Goal: Find specific fact: Find specific fact

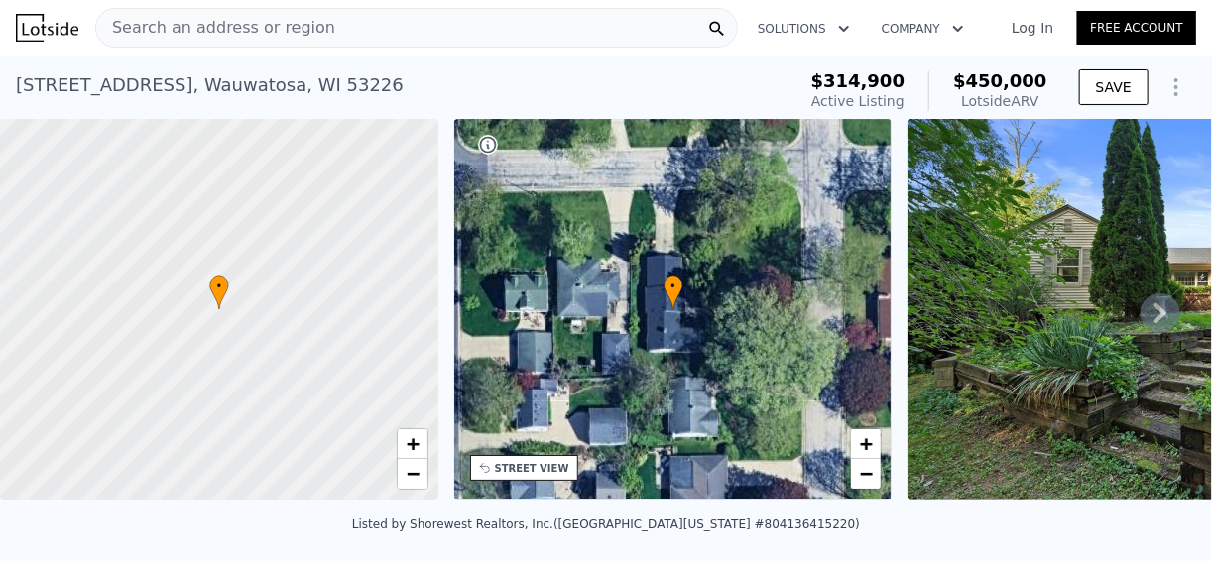
scroll to position [309, 0]
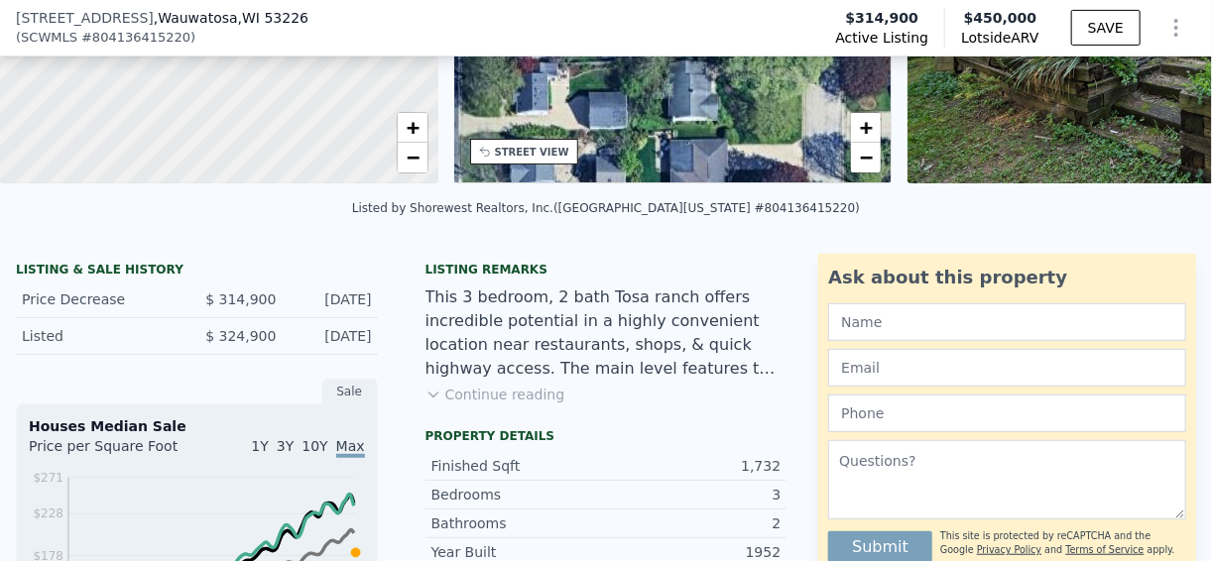
click at [538, 405] on button "Continue reading" at bounding box center [496, 395] width 140 height 20
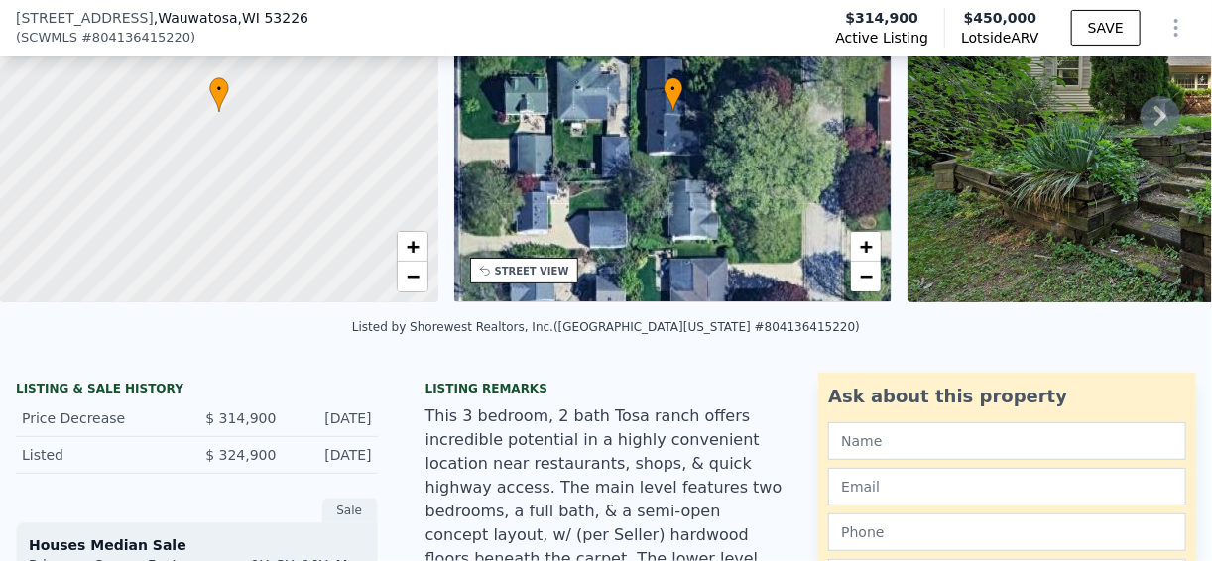
scroll to position [7, 0]
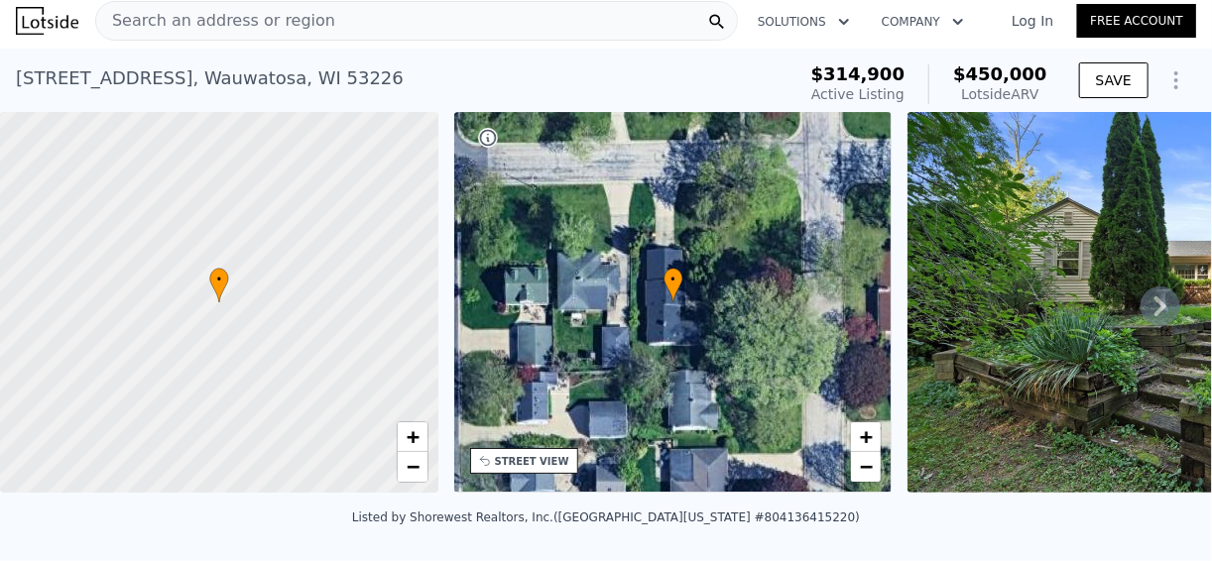
click at [1155, 310] on icon at bounding box center [1161, 307] width 12 height 20
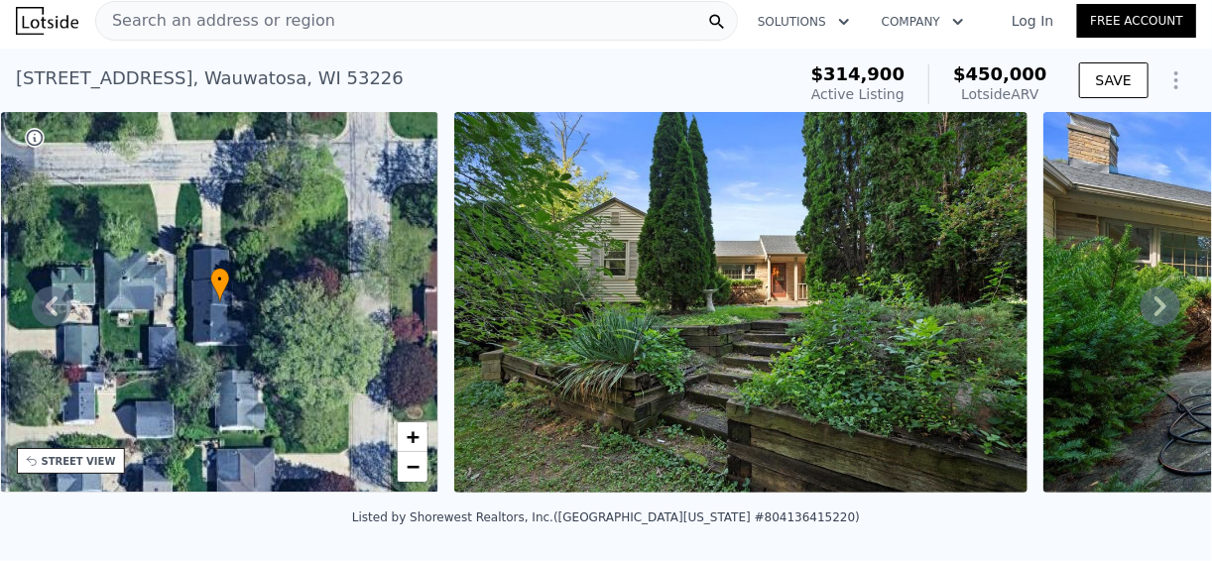
click at [1155, 310] on icon at bounding box center [1161, 307] width 12 height 20
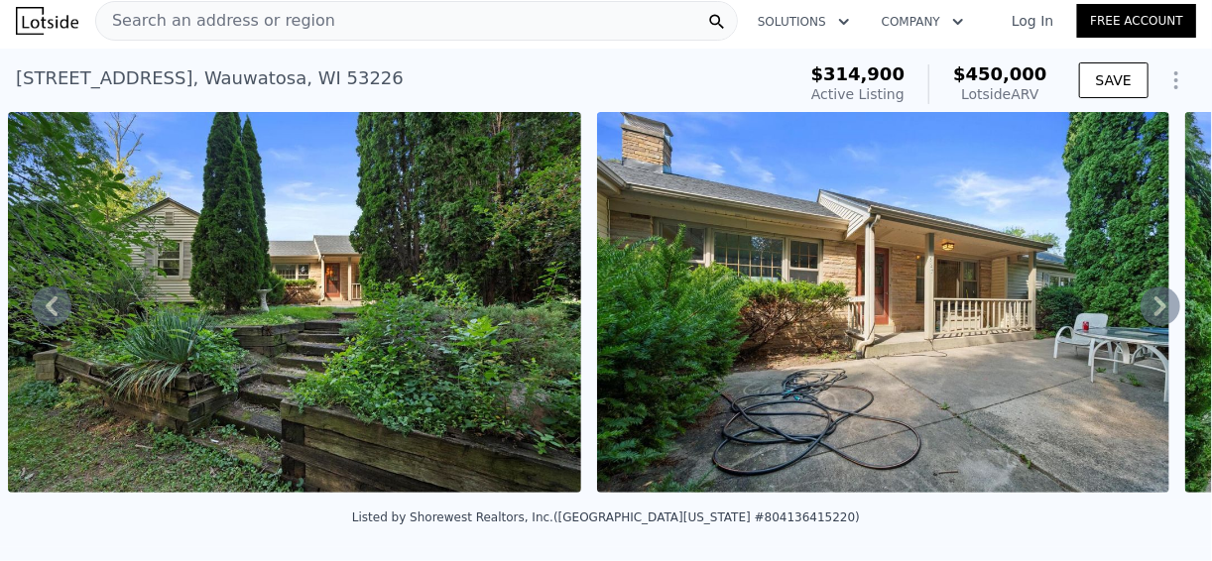
click at [1155, 310] on icon at bounding box center [1161, 307] width 12 height 20
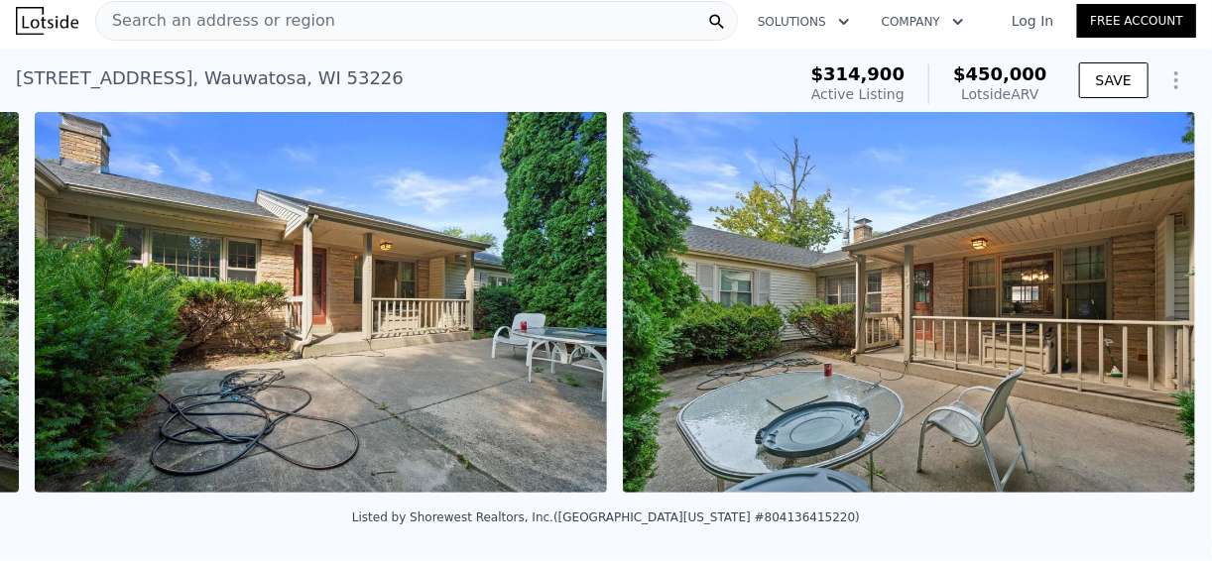
scroll to position [0, 1496]
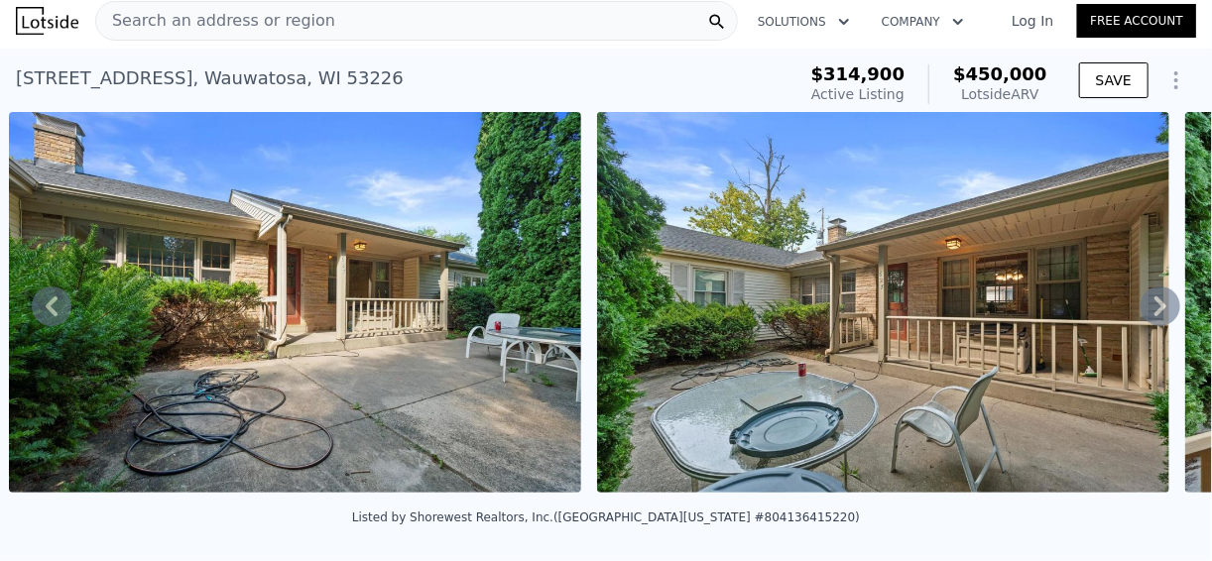
click at [1155, 310] on icon at bounding box center [1161, 307] width 12 height 20
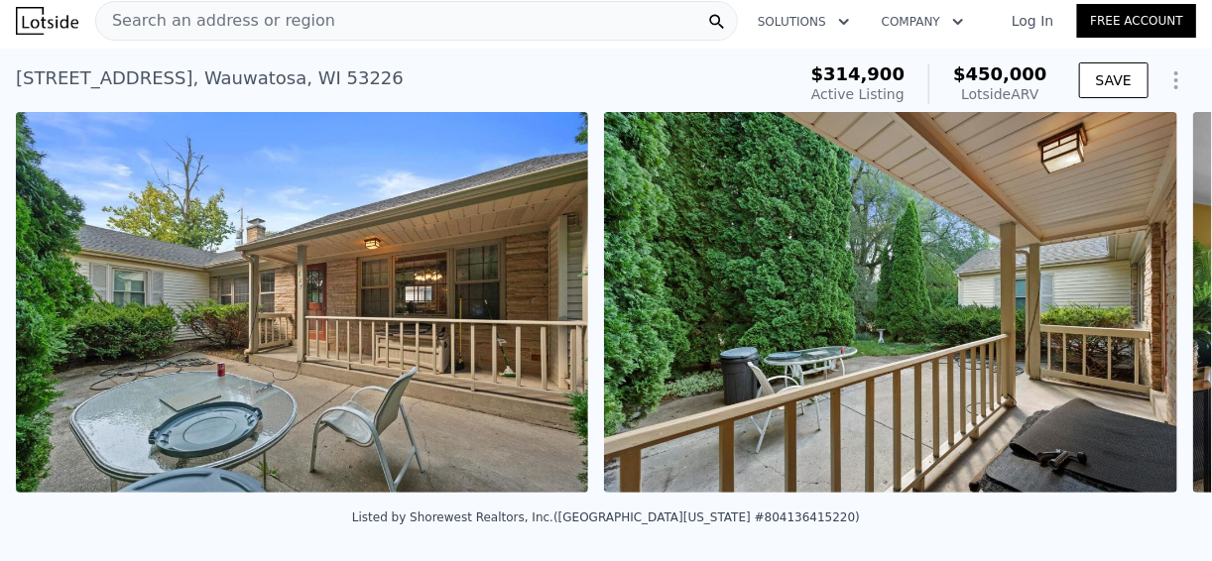
scroll to position [0, 2084]
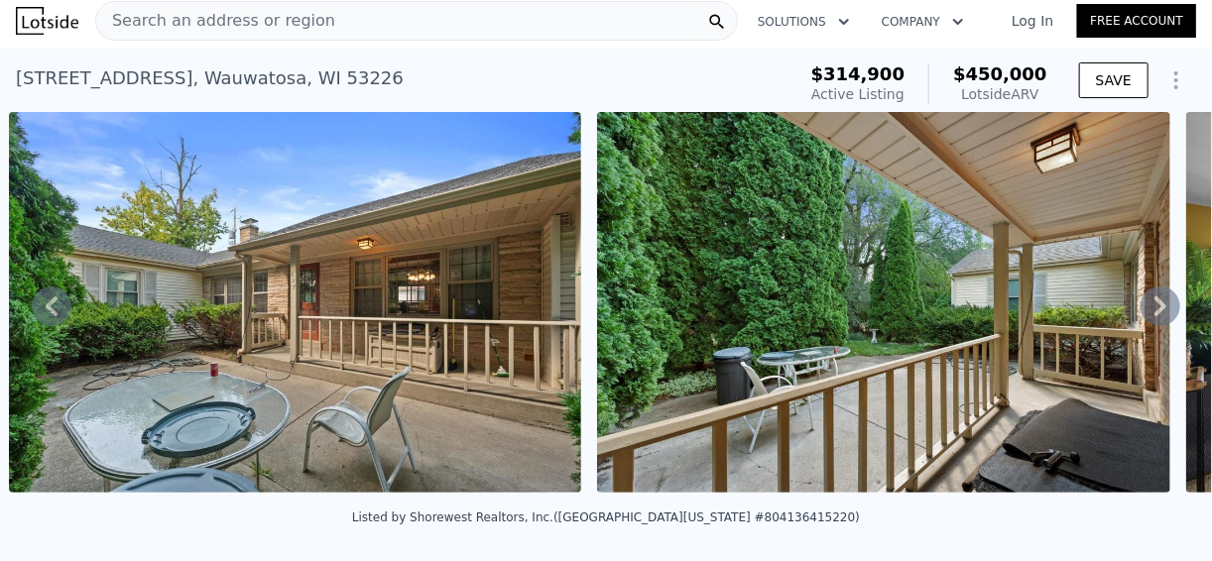
click at [1155, 310] on icon at bounding box center [1161, 307] width 12 height 20
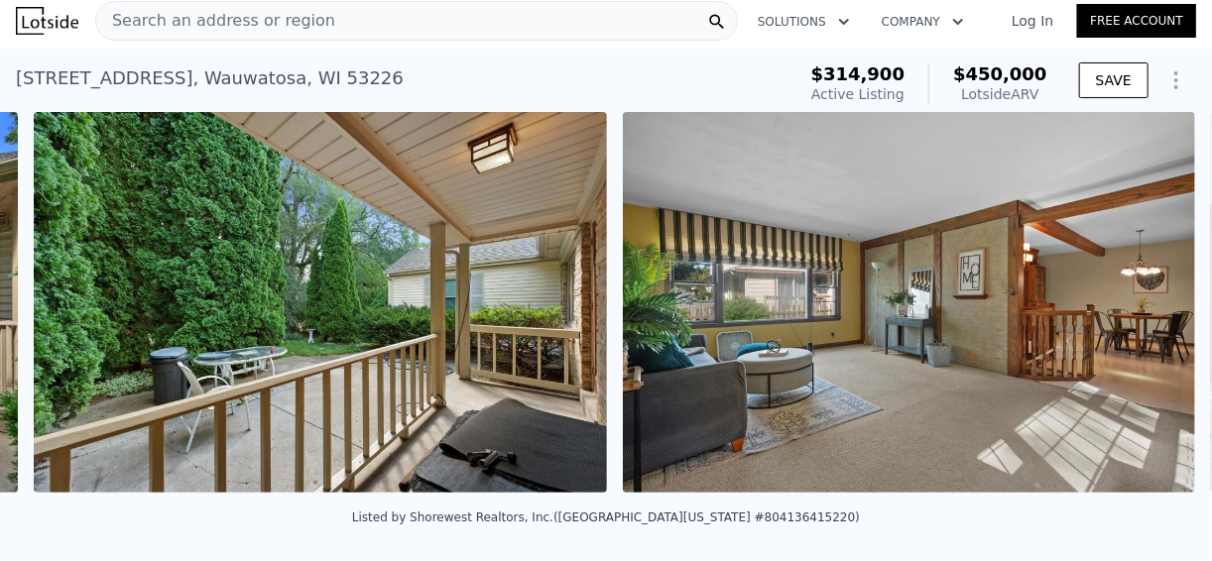
scroll to position [0, 2673]
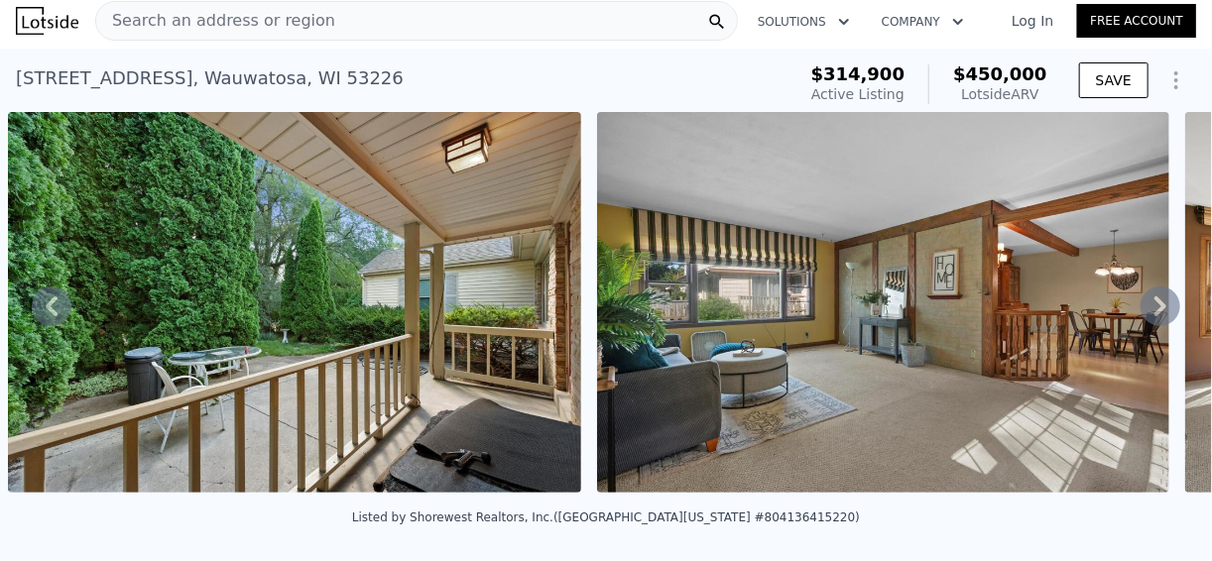
click at [1155, 310] on icon at bounding box center [1161, 307] width 12 height 20
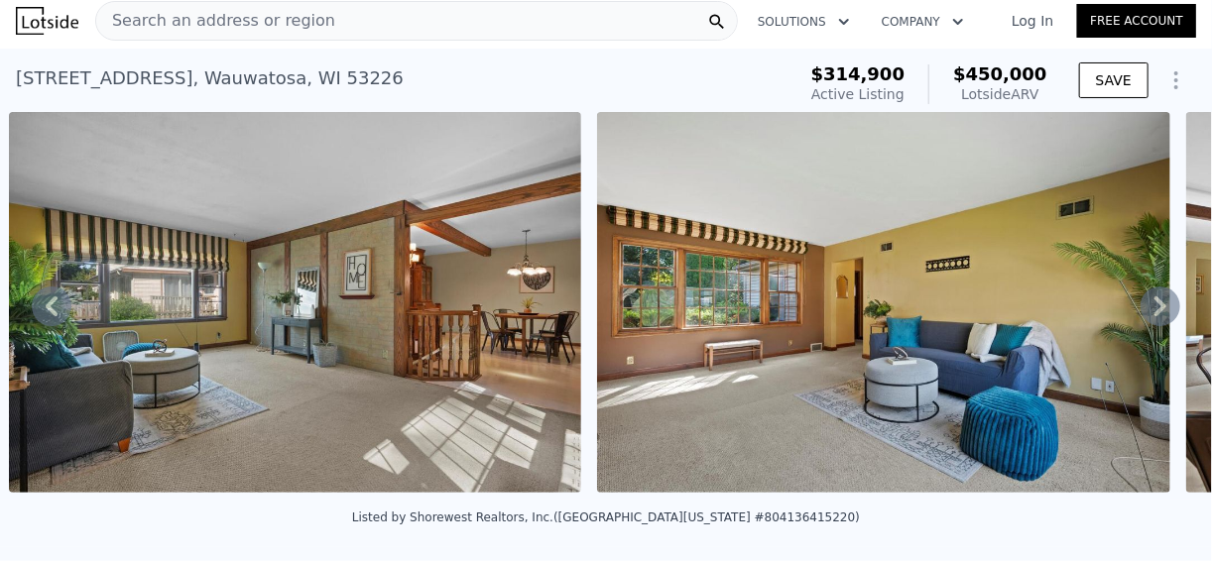
click at [1155, 310] on icon at bounding box center [1161, 307] width 12 height 20
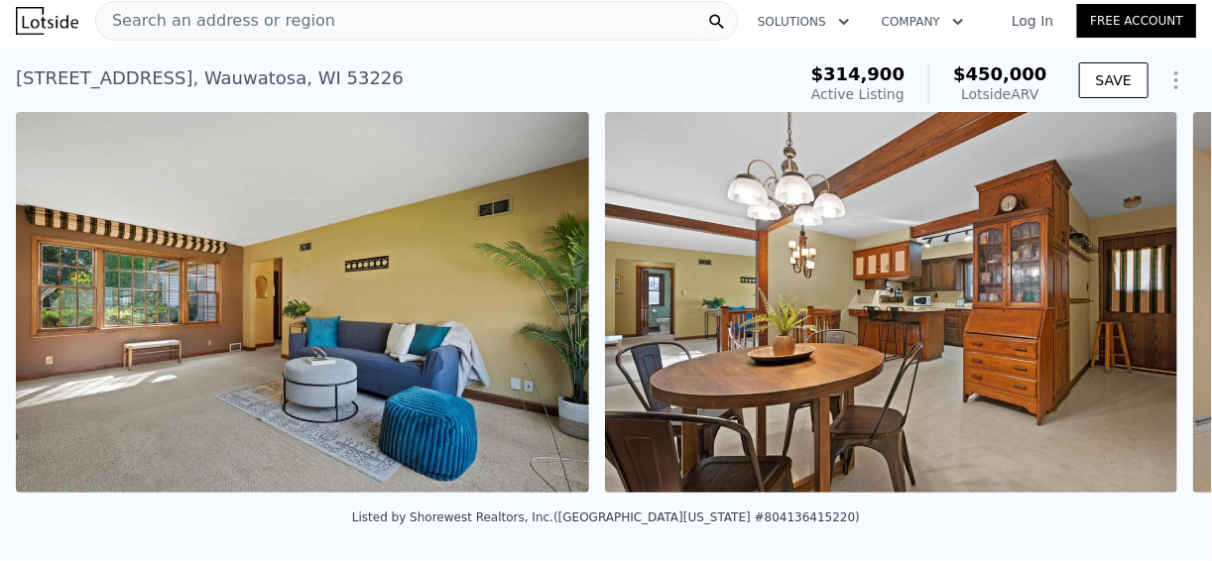
scroll to position [0, 3851]
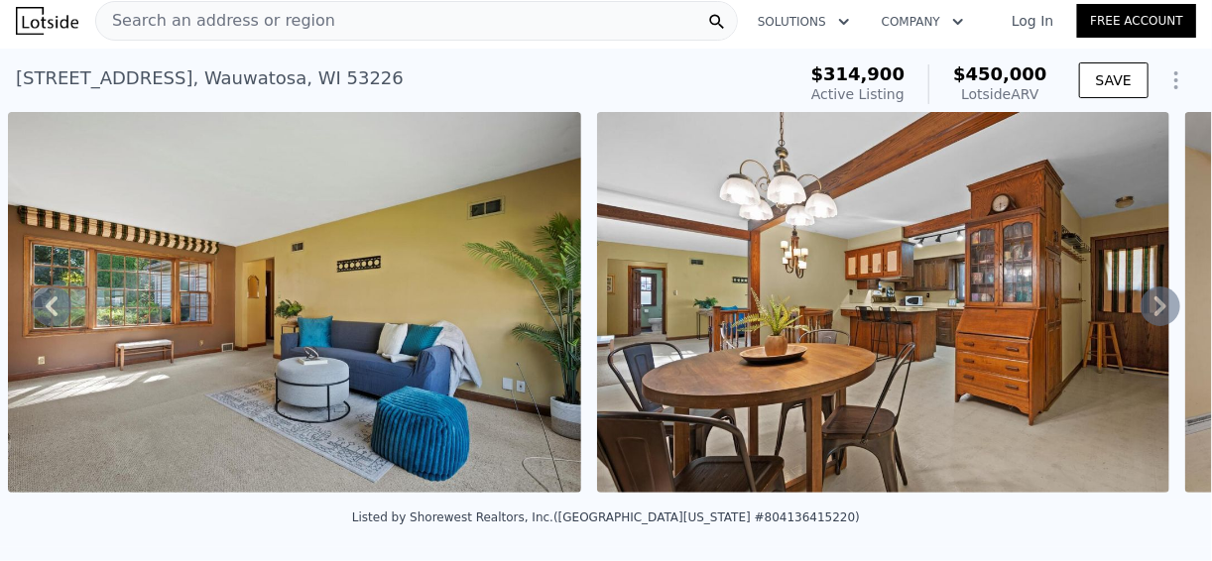
click at [1142, 313] on icon at bounding box center [1161, 307] width 40 height 40
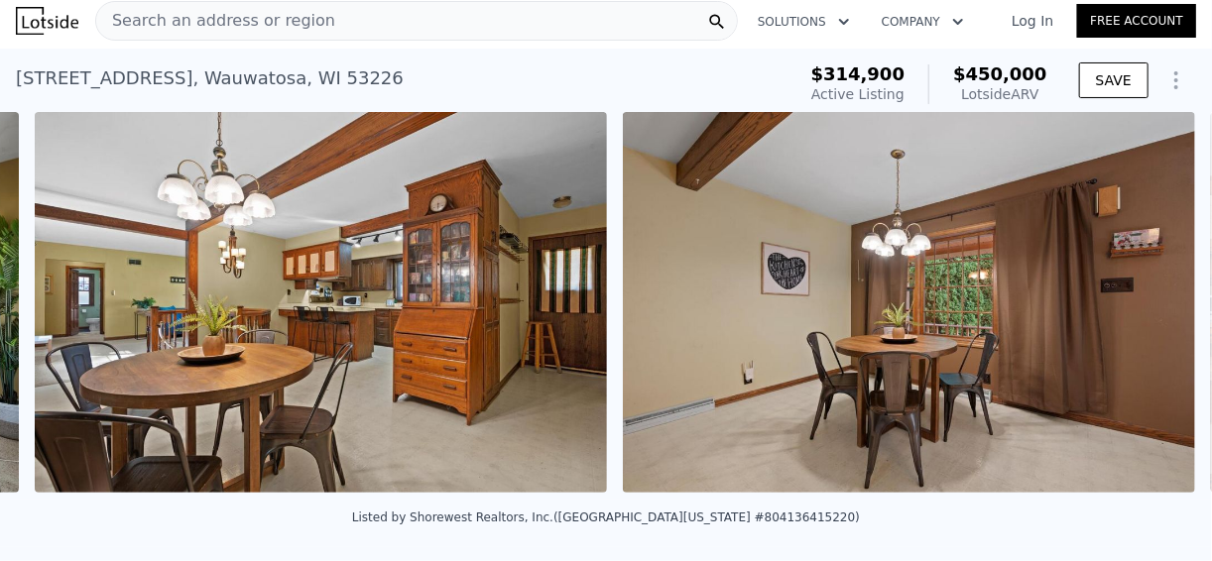
scroll to position [0, 4439]
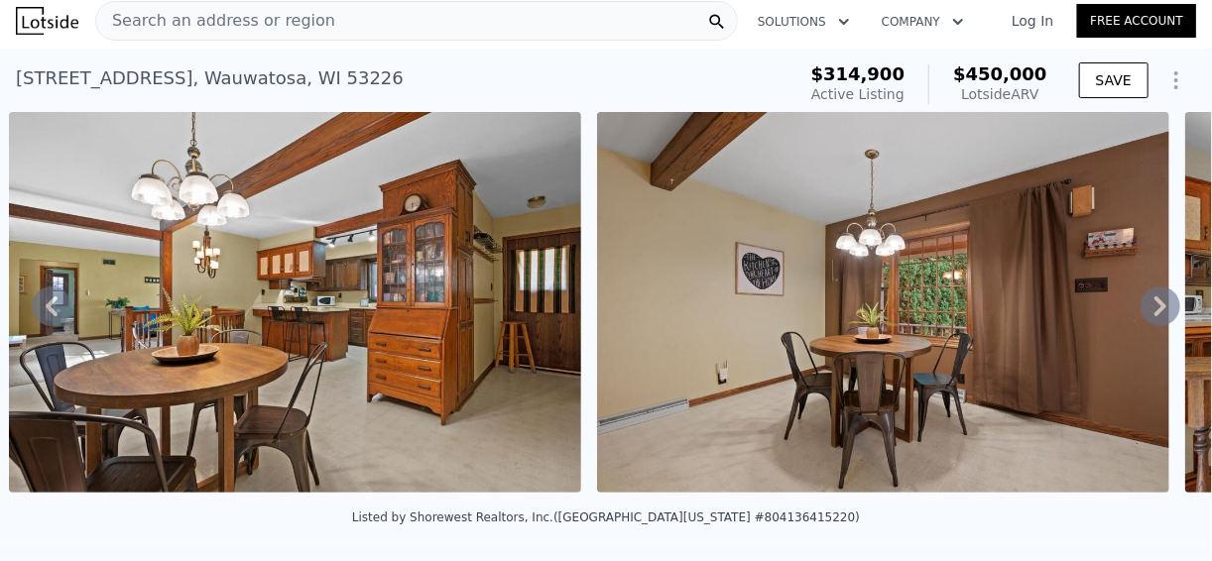
click at [1142, 313] on icon at bounding box center [1161, 307] width 40 height 40
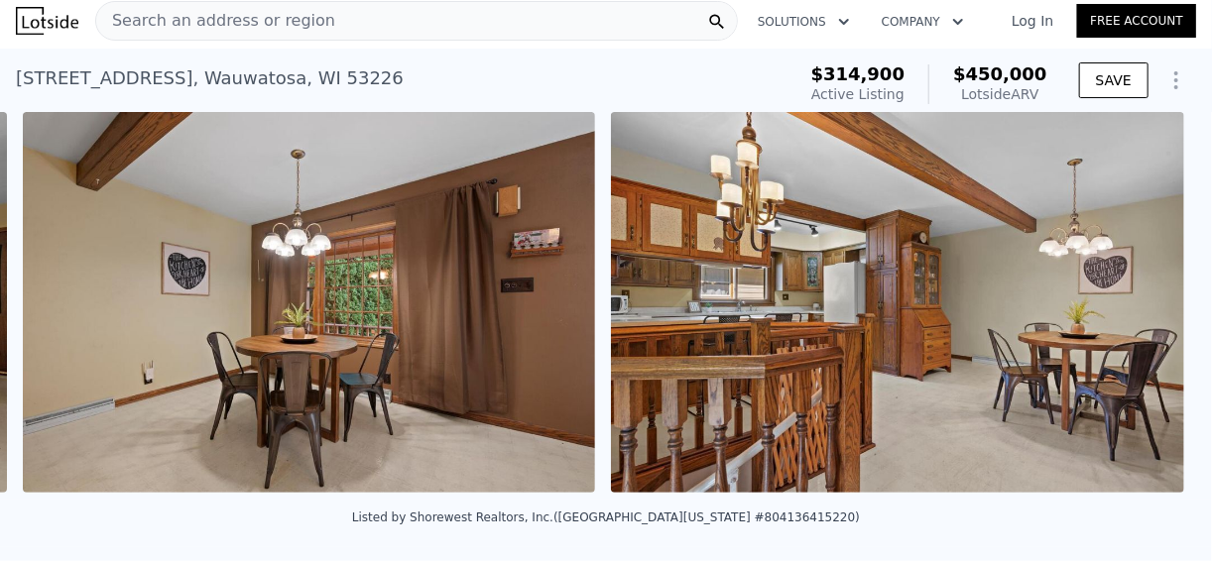
scroll to position [0, 5027]
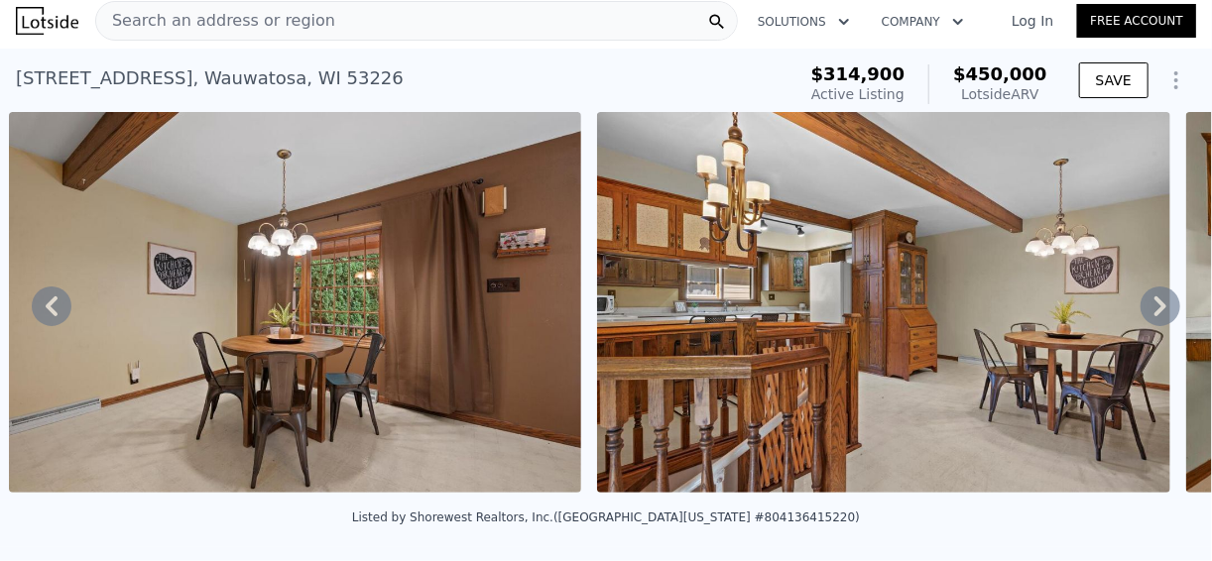
click at [1142, 313] on icon at bounding box center [1161, 307] width 40 height 40
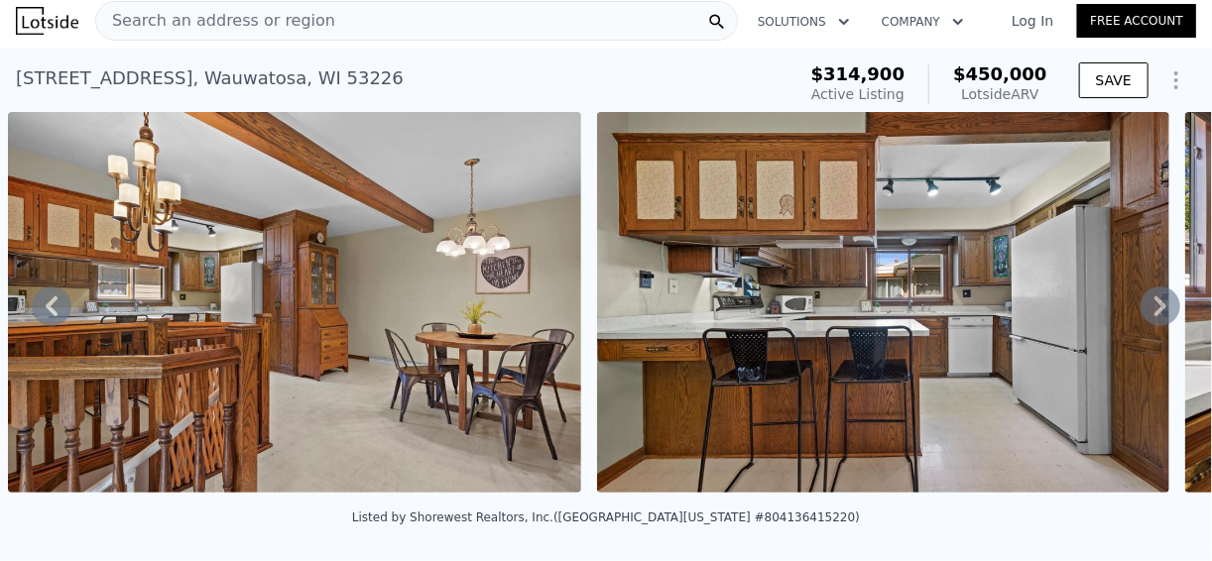
click at [1142, 313] on icon at bounding box center [1161, 307] width 40 height 40
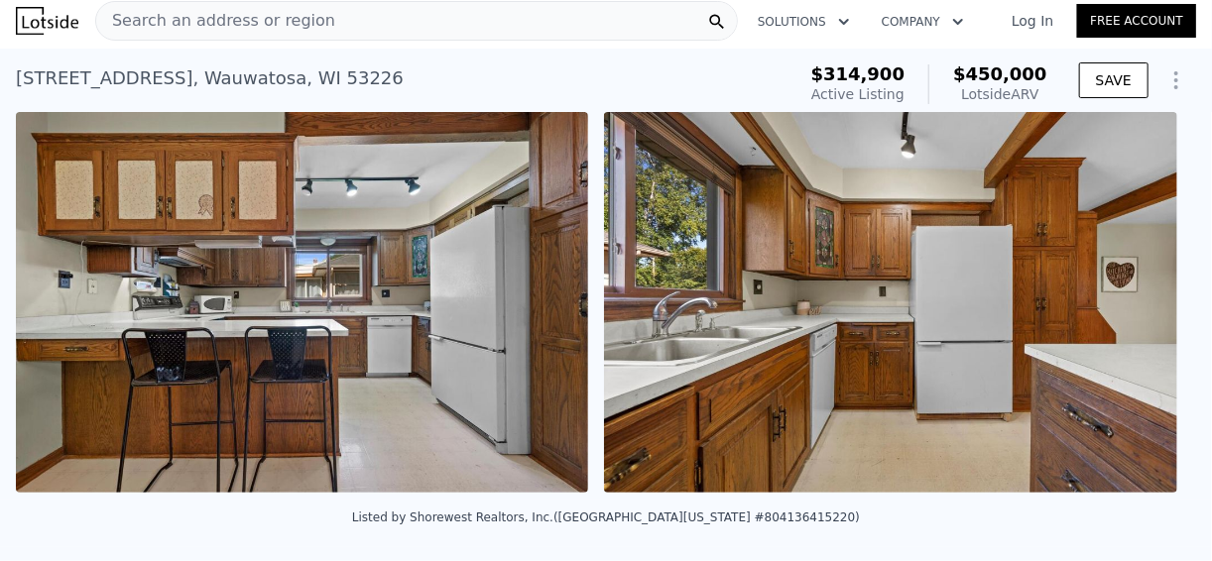
scroll to position [0, 6206]
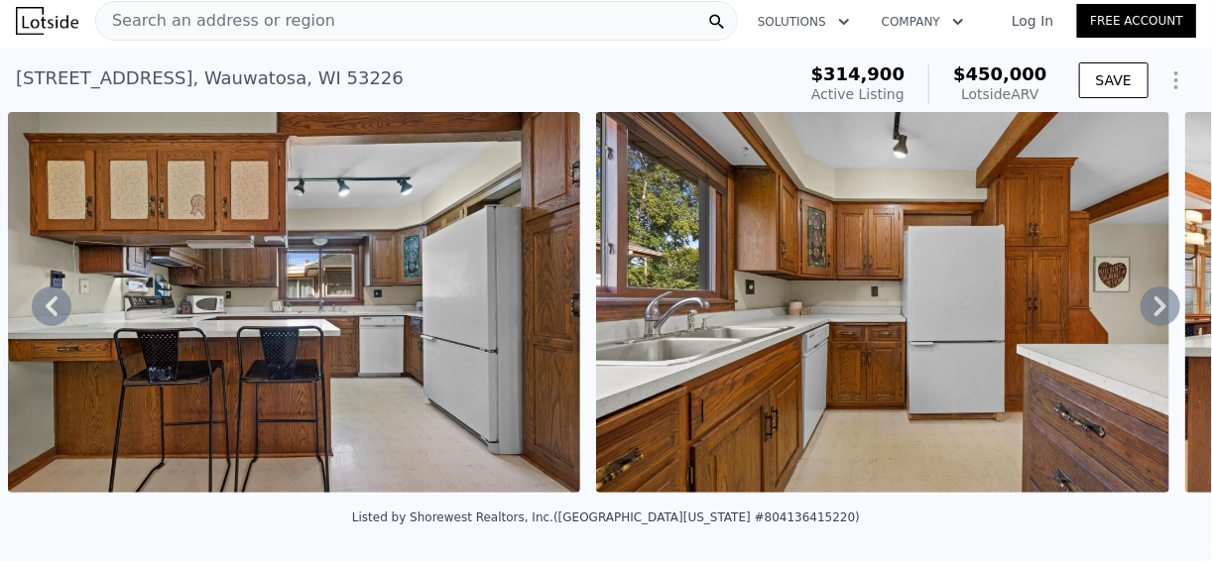
click at [1142, 313] on icon at bounding box center [1161, 307] width 40 height 40
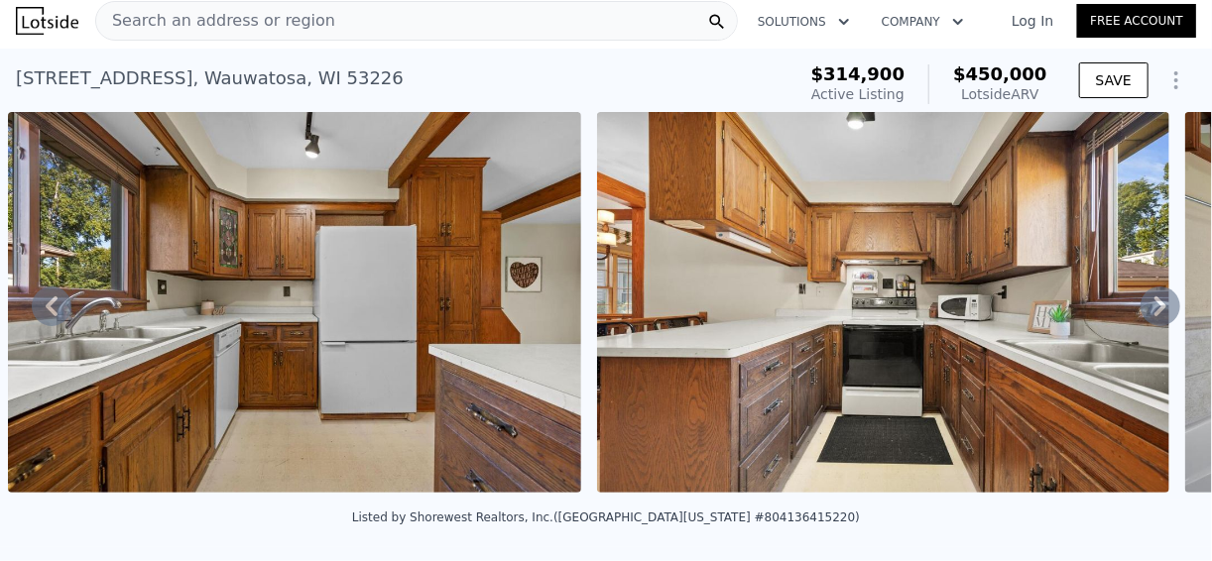
click at [1142, 313] on icon at bounding box center [1161, 307] width 40 height 40
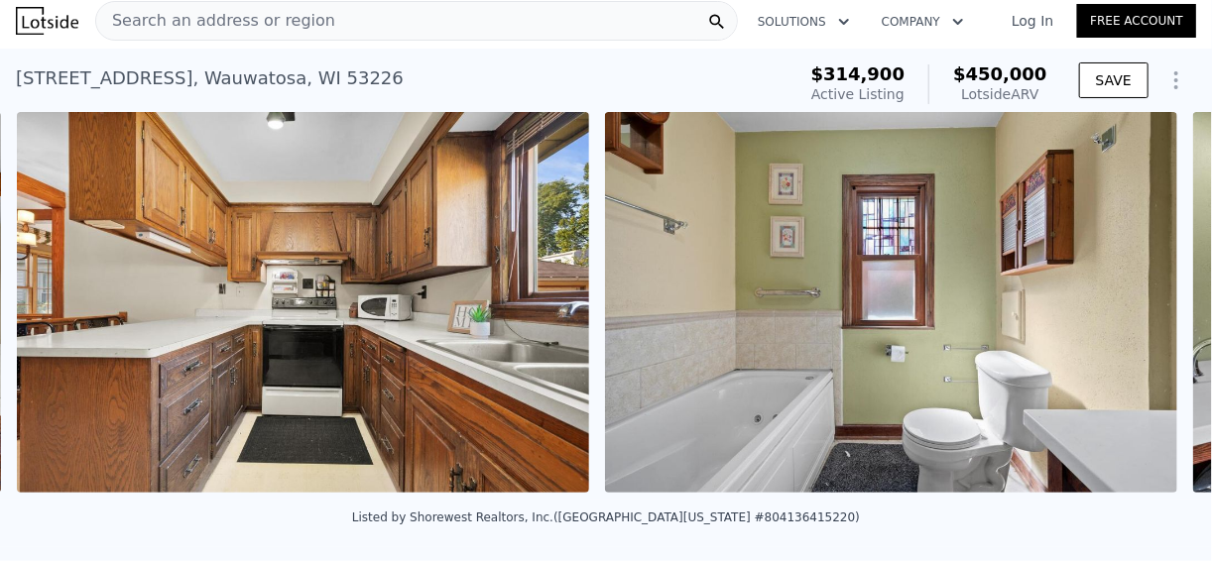
scroll to position [0, 7382]
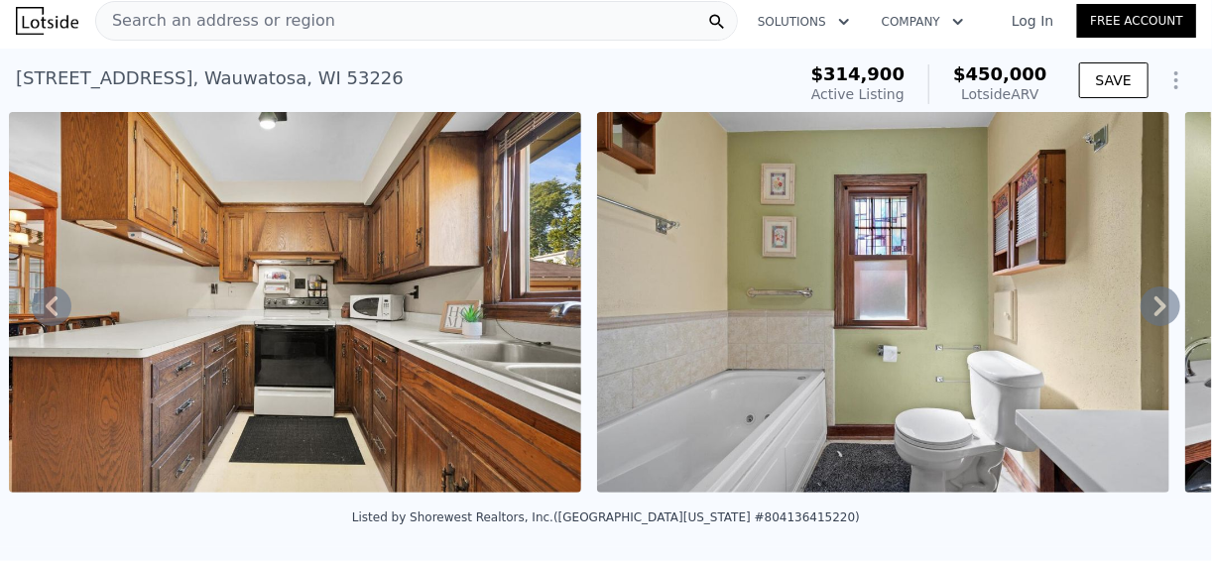
click at [1155, 311] on icon at bounding box center [1161, 307] width 12 height 20
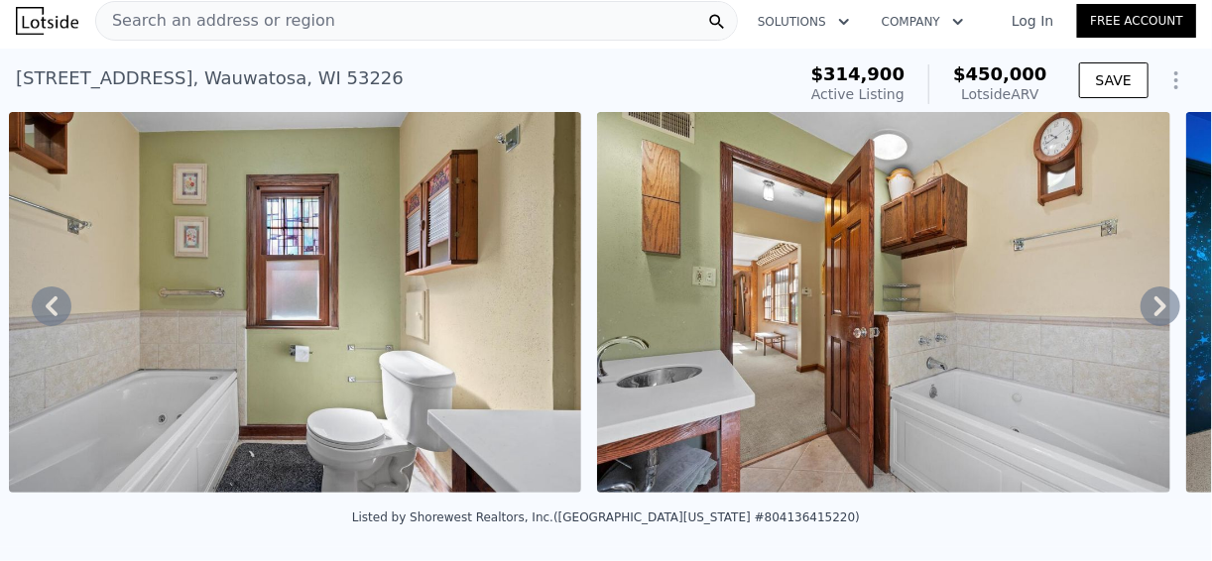
click at [1155, 311] on icon at bounding box center [1161, 307] width 12 height 20
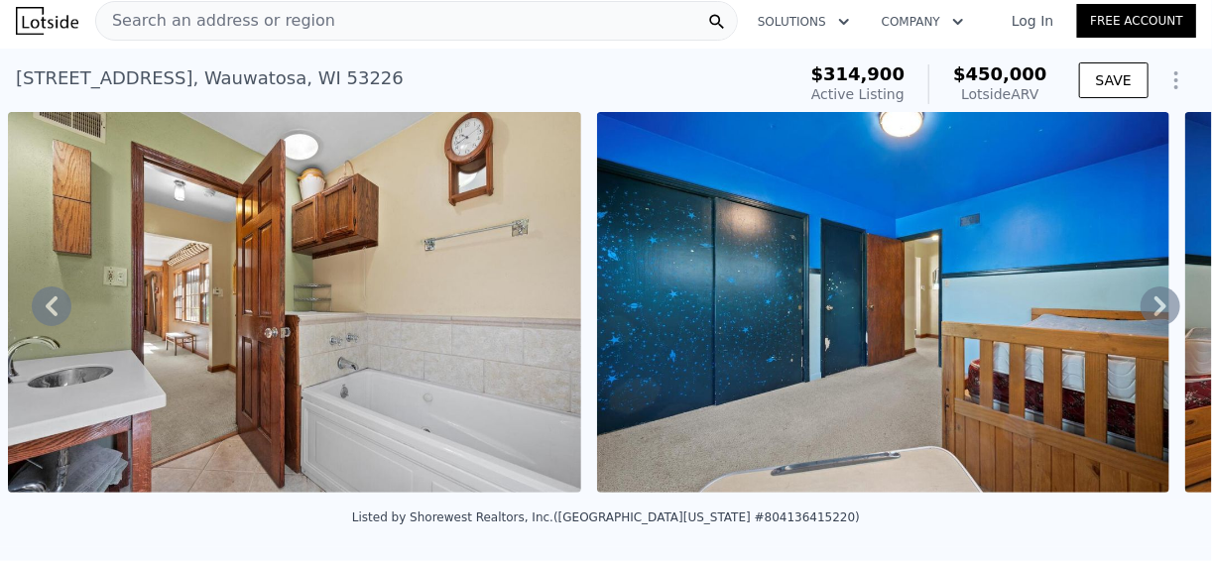
scroll to position [86, 0]
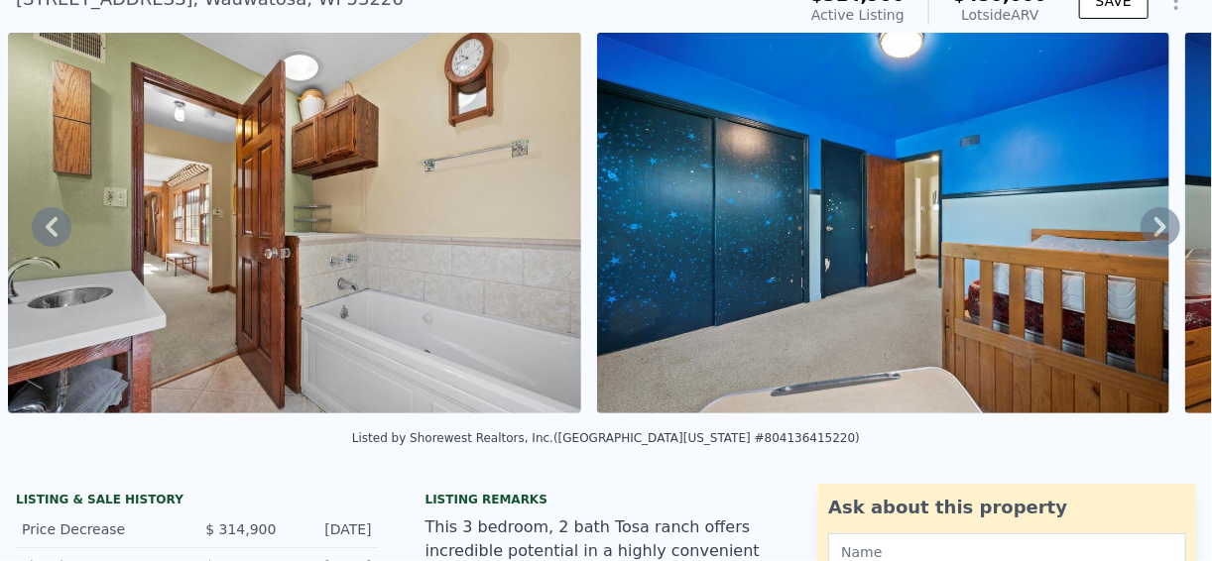
click at [1159, 230] on icon at bounding box center [1161, 227] width 40 height 40
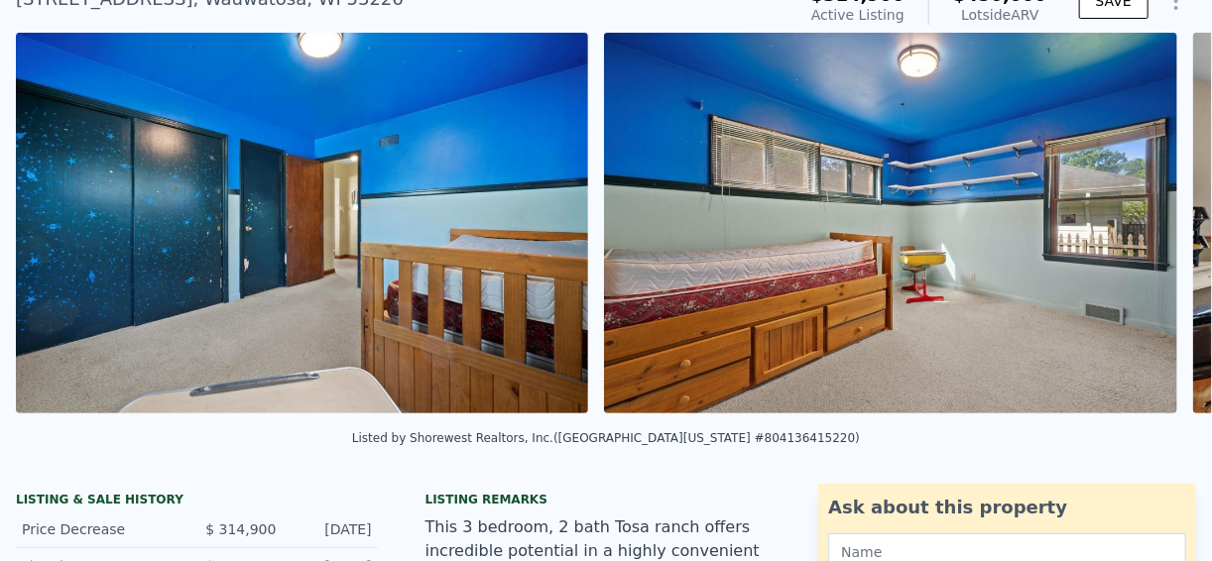
scroll to position [0, 9149]
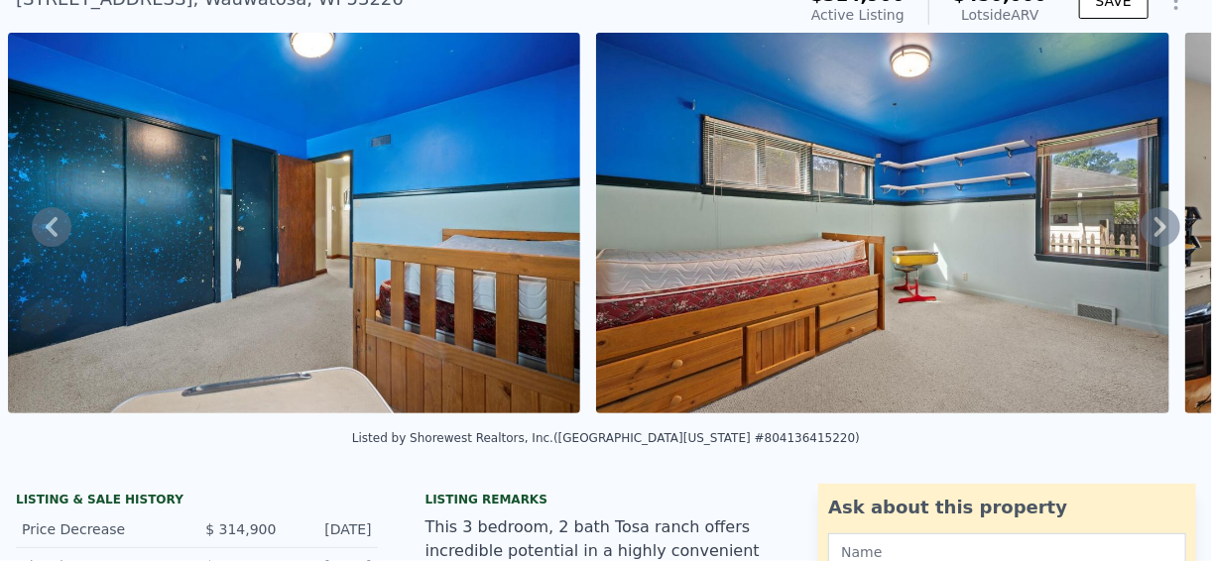
click at [1157, 234] on icon at bounding box center [1161, 227] width 40 height 40
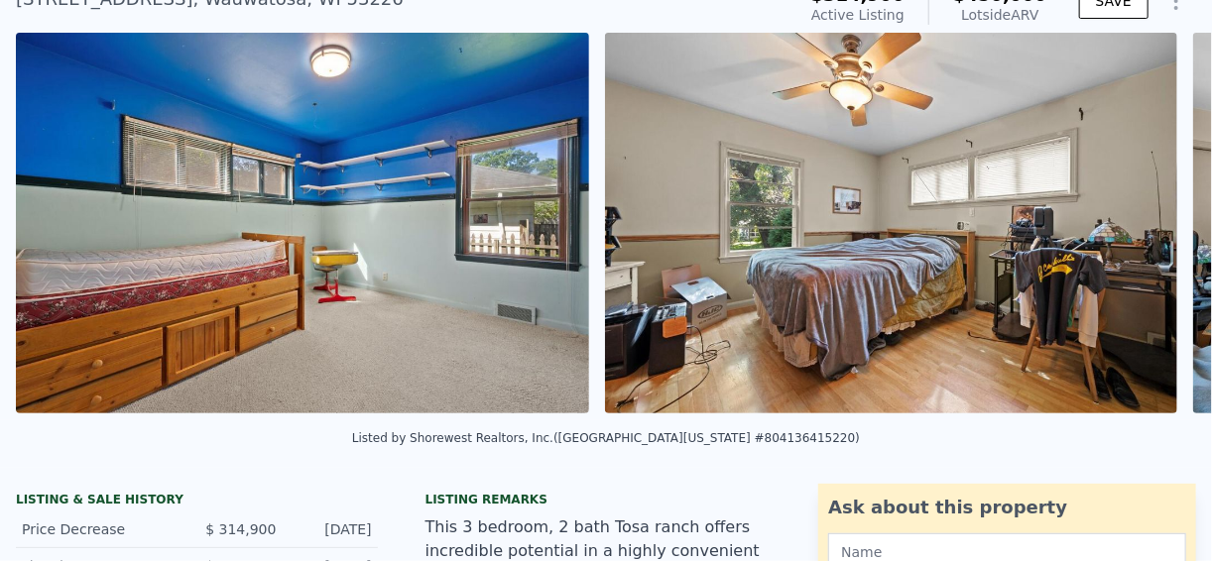
scroll to position [0, 9737]
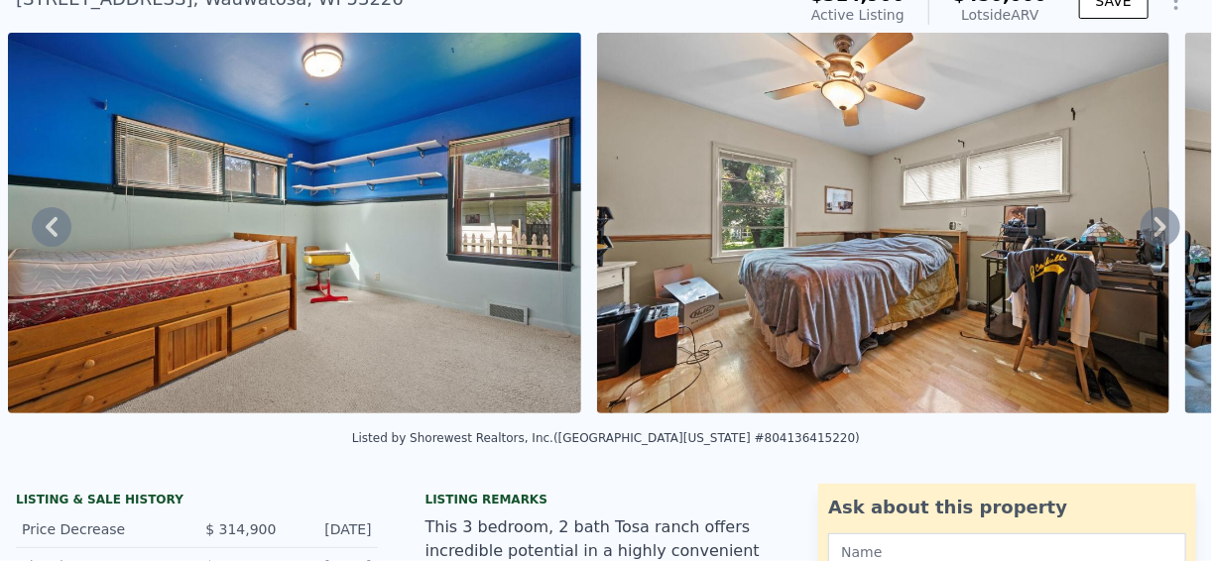
click at [1155, 225] on icon at bounding box center [1161, 227] width 12 height 20
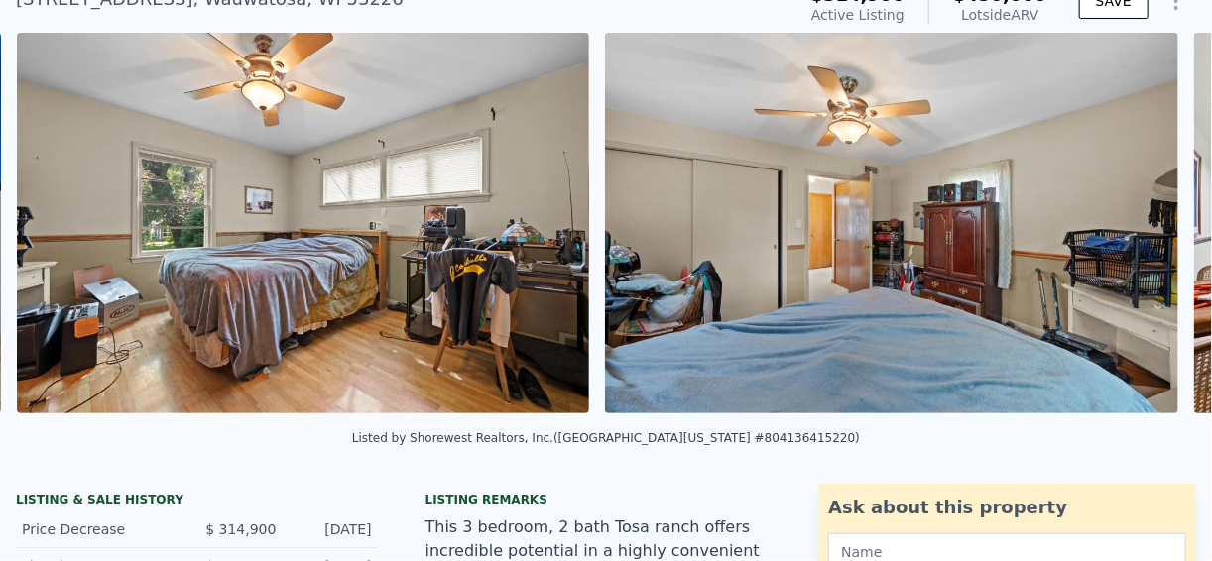
scroll to position [0, 10326]
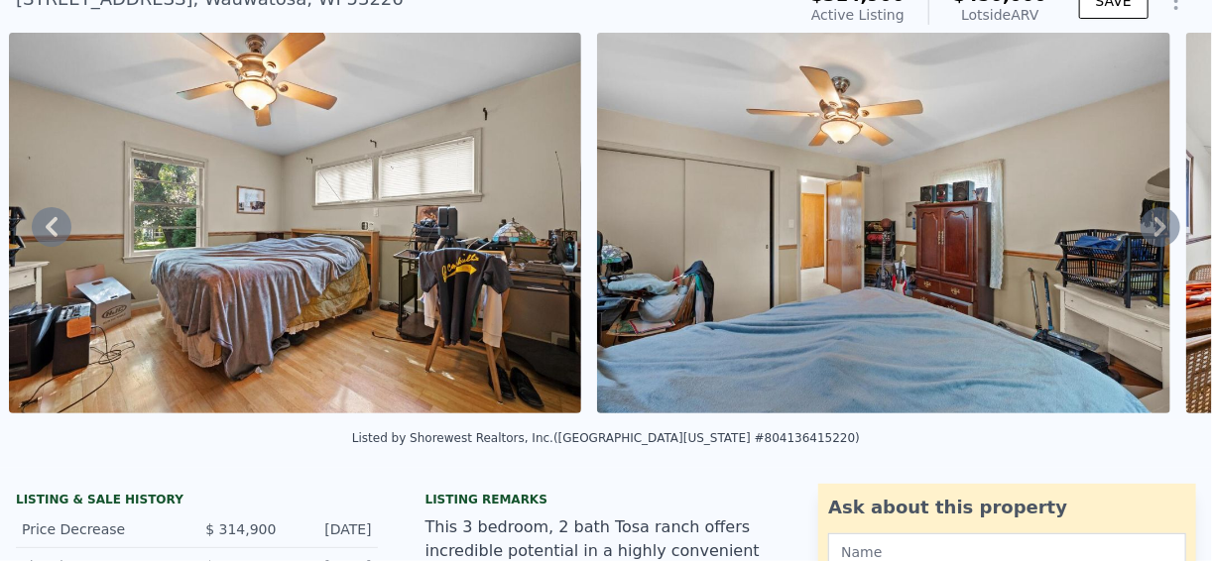
click at [1159, 231] on icon at bounding box center [1161, 227] width 40 height 40
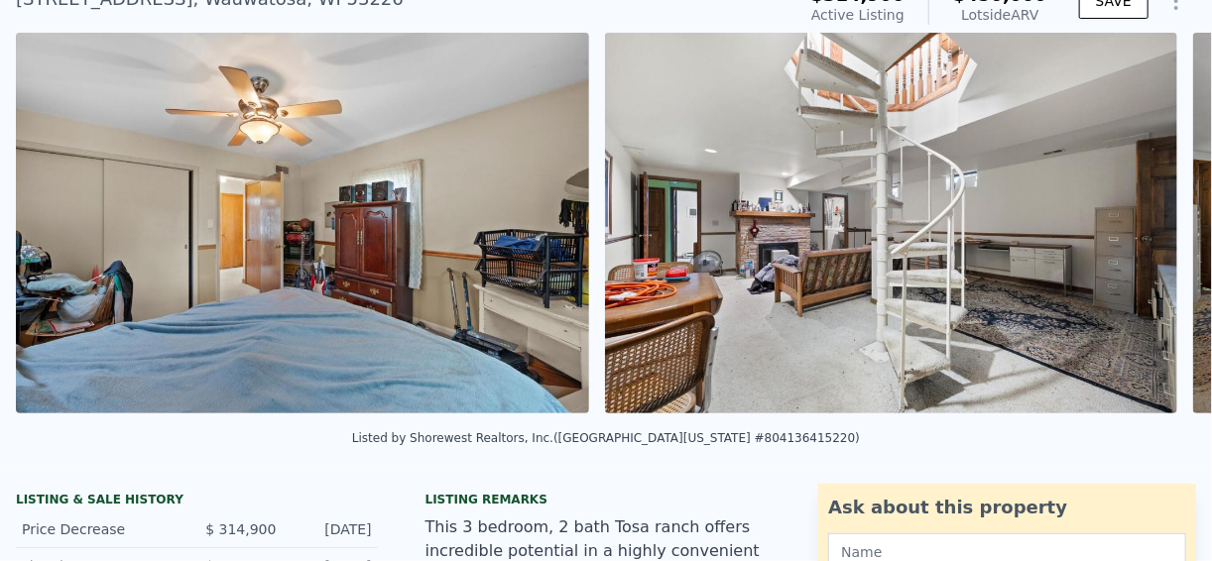
scroll to position [0, 10914]
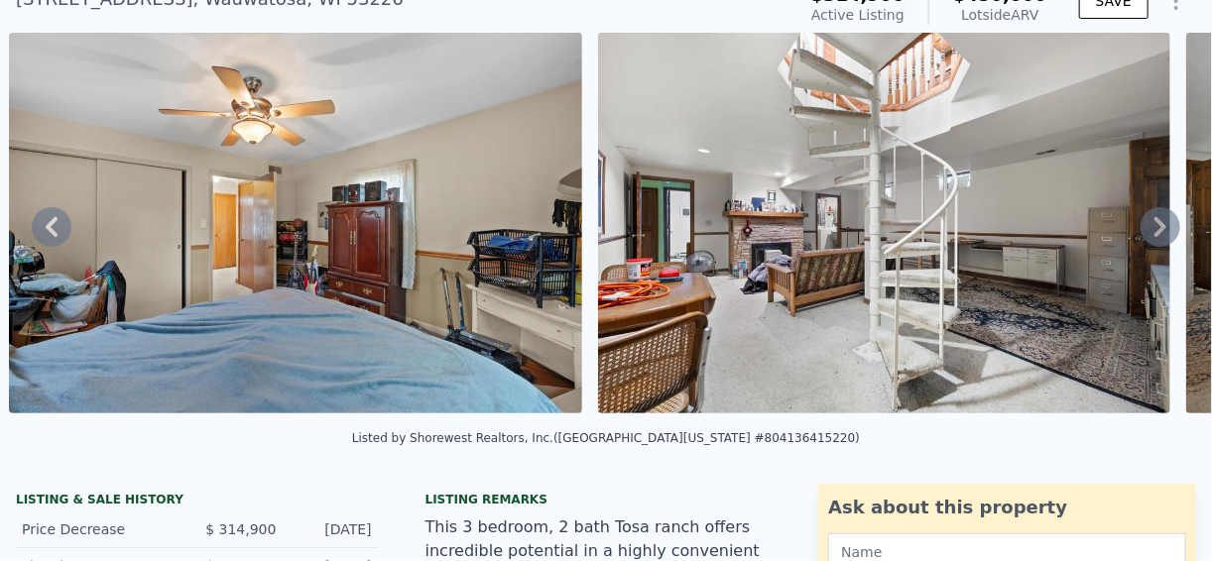
click at [1155, 229] on icon at bounding box center [1161, 227] width 12 height 20
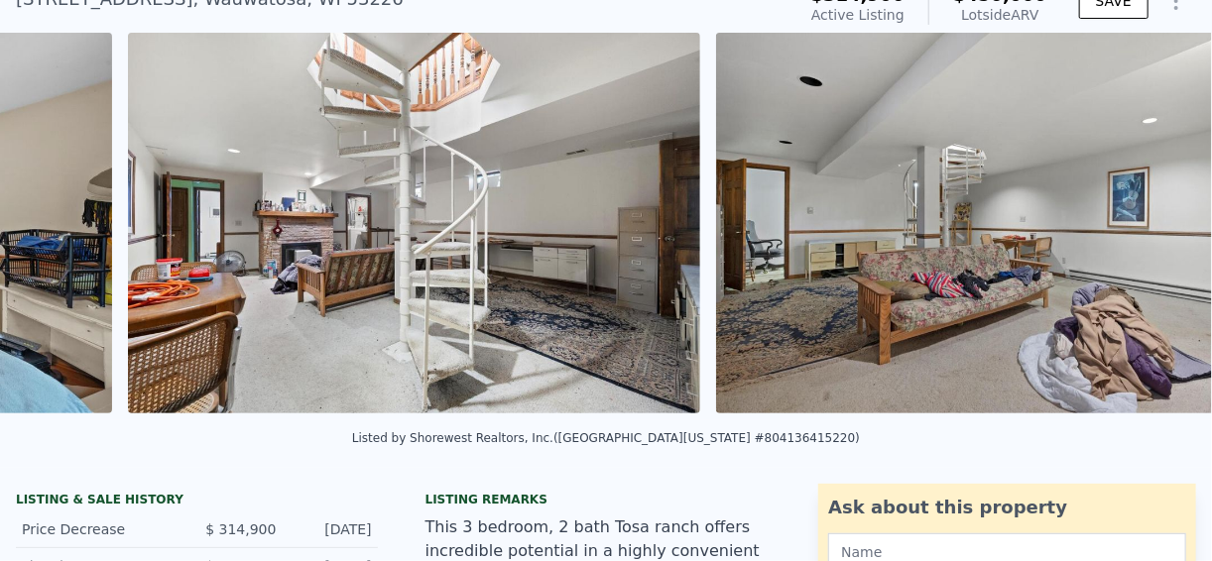
scroll to position [0, 11503]
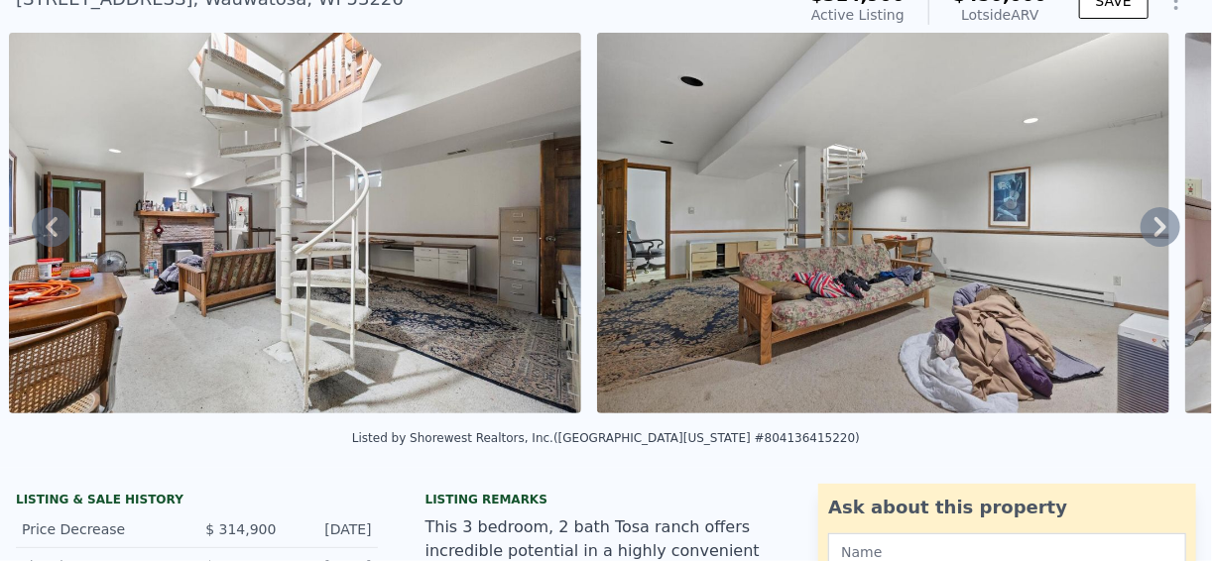
click at [1143, 226] on icon at bounding box center [1161, 227] width 40 height 40
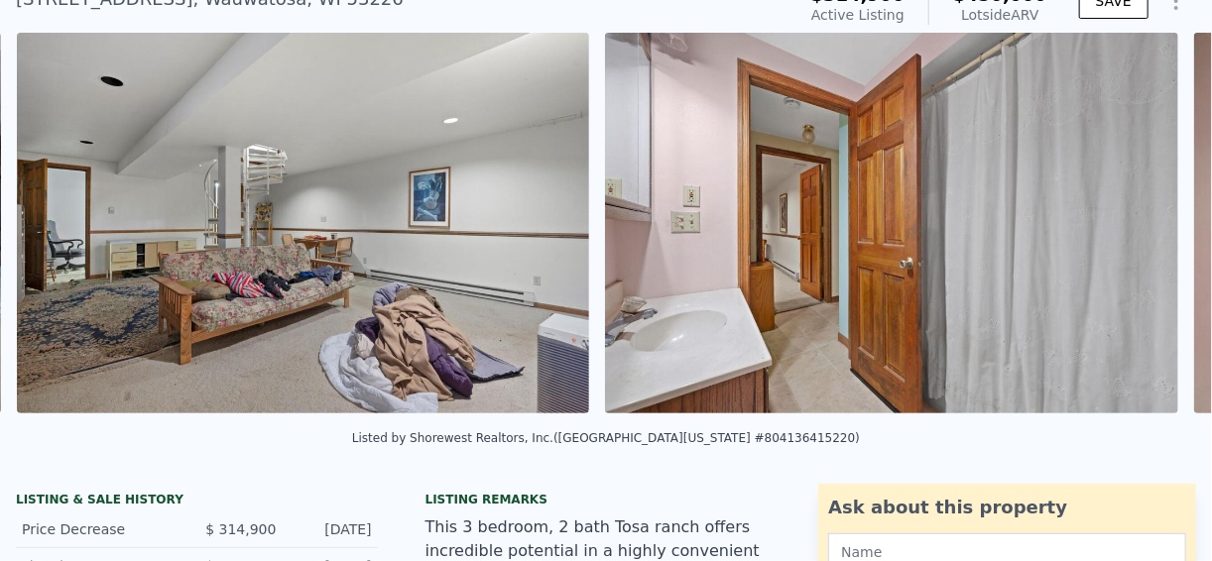
scroll to position [0, 12092]
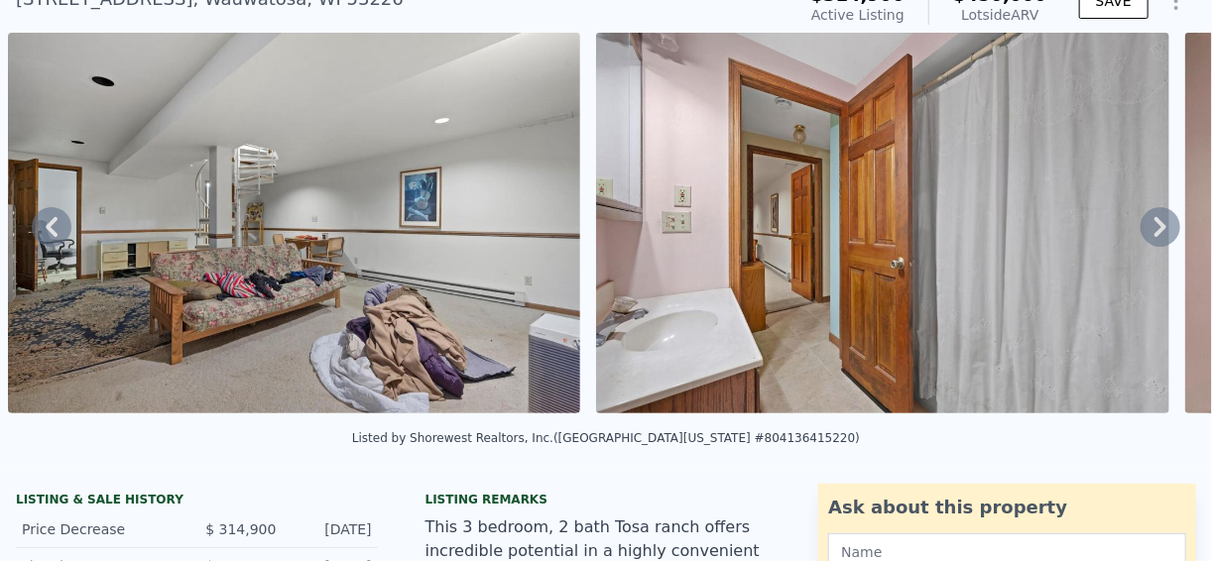
click at [1150, 238] on icon at bounding box center [1161, 227] width 40 height 40
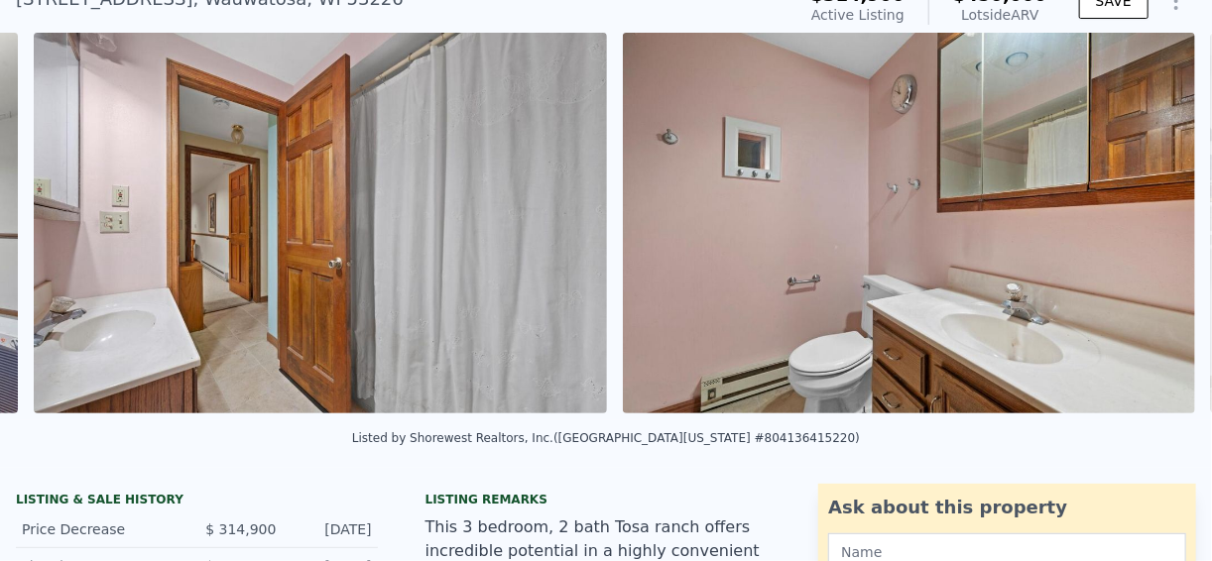
scroll to position [0, 12681]
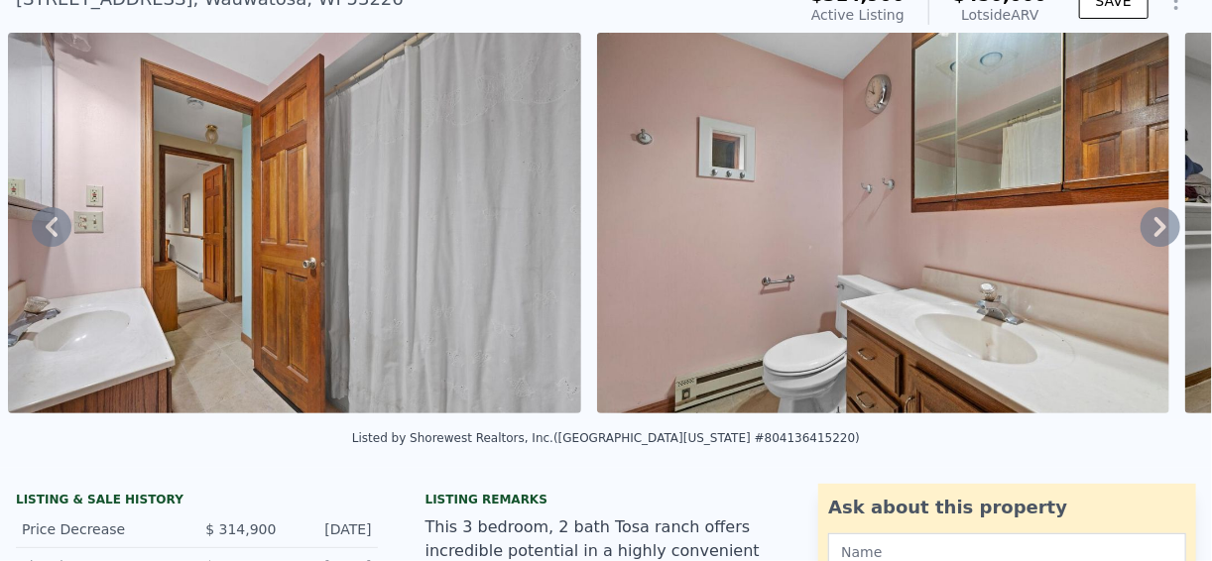
click at [1150, 238] on icon at bounding box center [1161, 227] width 40 height 40
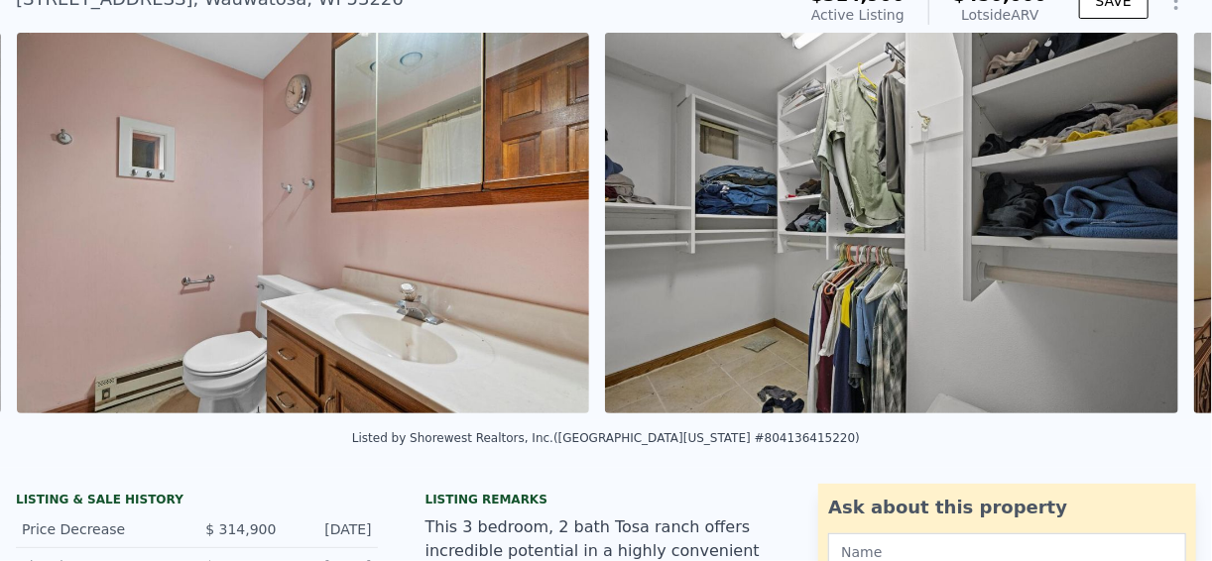
scroll to position [0, 13269]
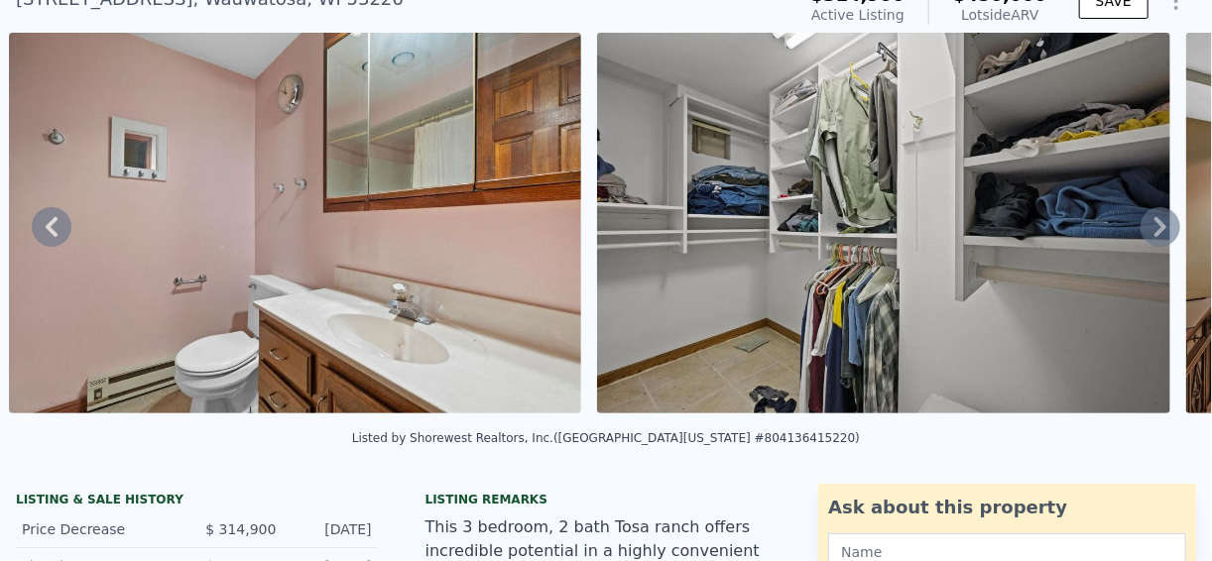
click at [1150, 238] on icon at bounding box center [1161, 227] width 40 height 40
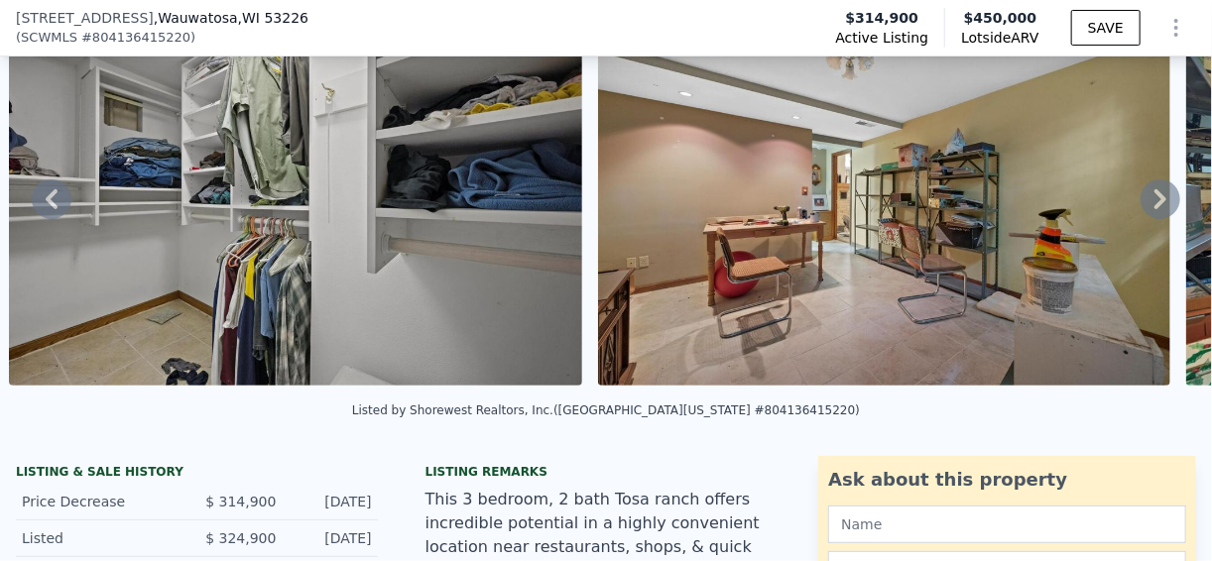
scroll to position [0, 0]
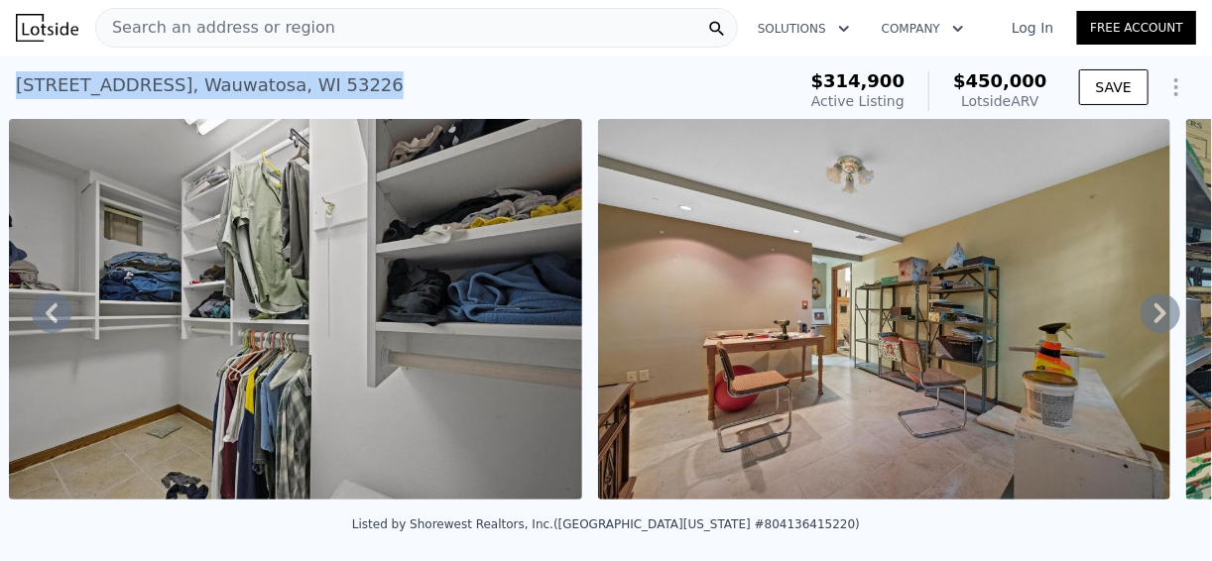
drag, startPoint x: 333, startPoint y: 85, endPoint x: 6, endPoint y: 89, distance: 327.4
click at [6, 89] on div "[STREET_ADDRESS] Active at $314,900 (~ARV $450k ) $314,900 Active Listing $450,…" at bounding box center [606, 87] width 1212 height 63
copy div "[STREET_ADDRESS]"
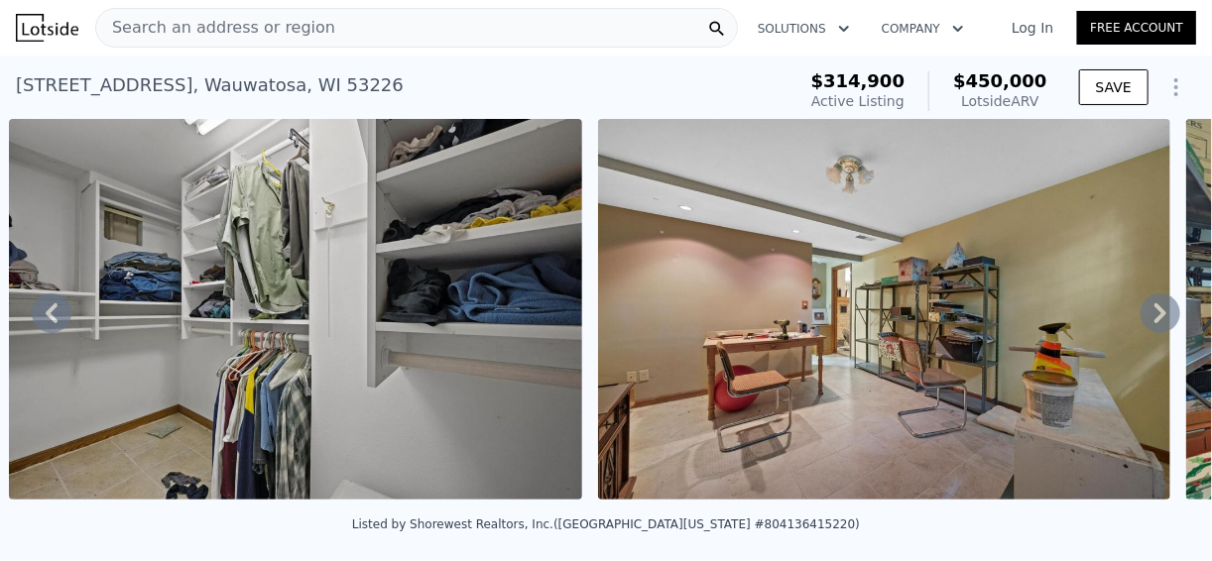
click at [1155, 323] on icon at bounding box center [1161, 314] width 12 height 20
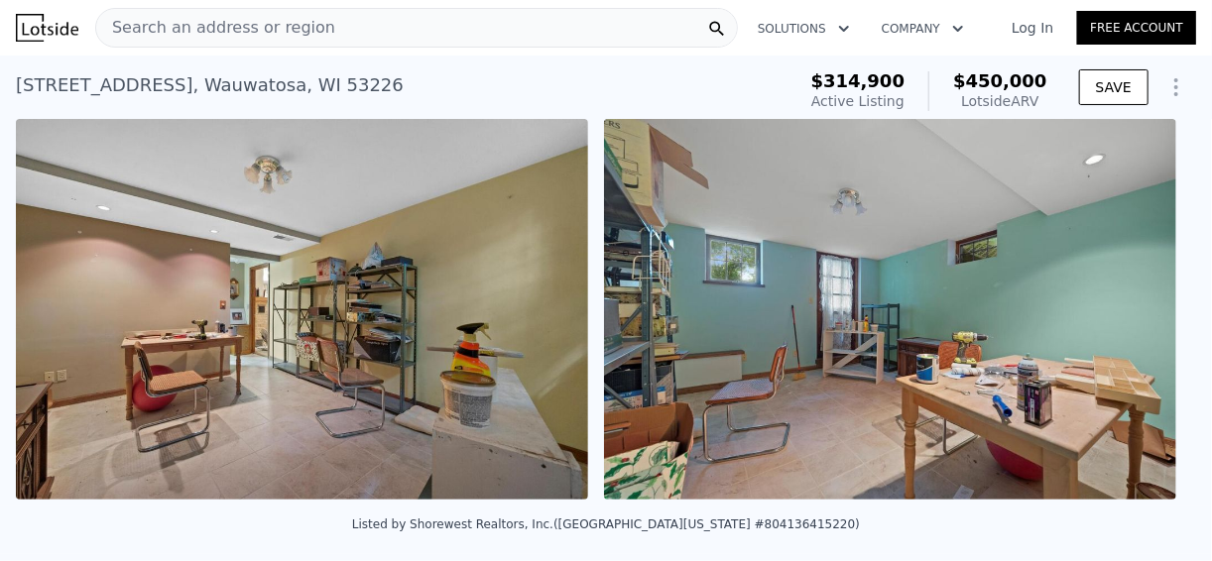
scroll to position [0, 14446]
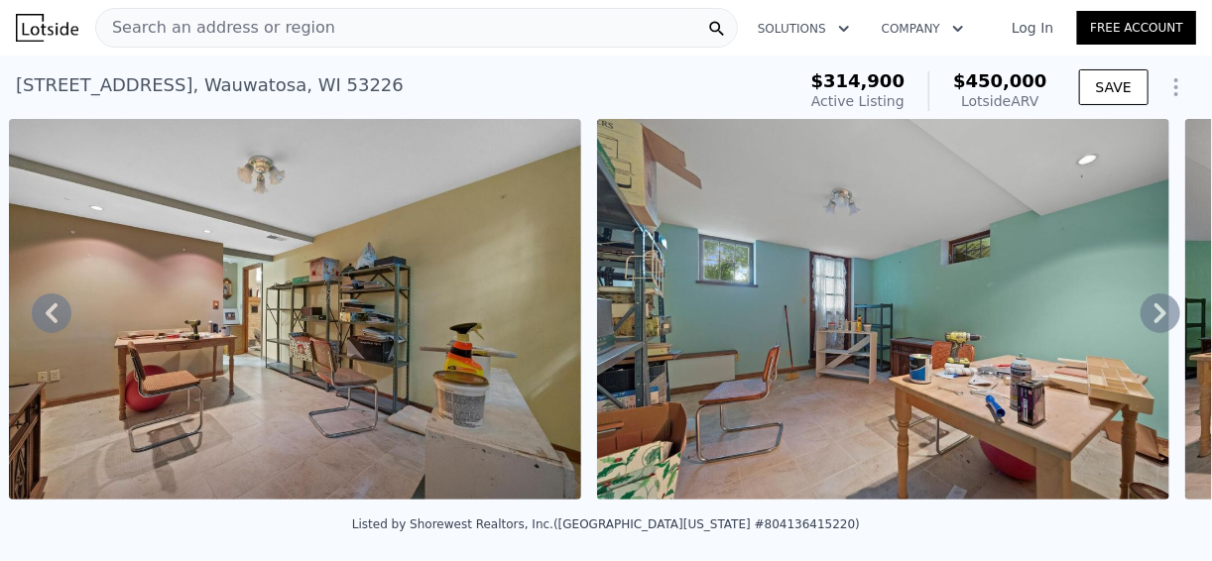
click at [1155, 323] on icon at bounding box center [1161, 314] width 12 height 20
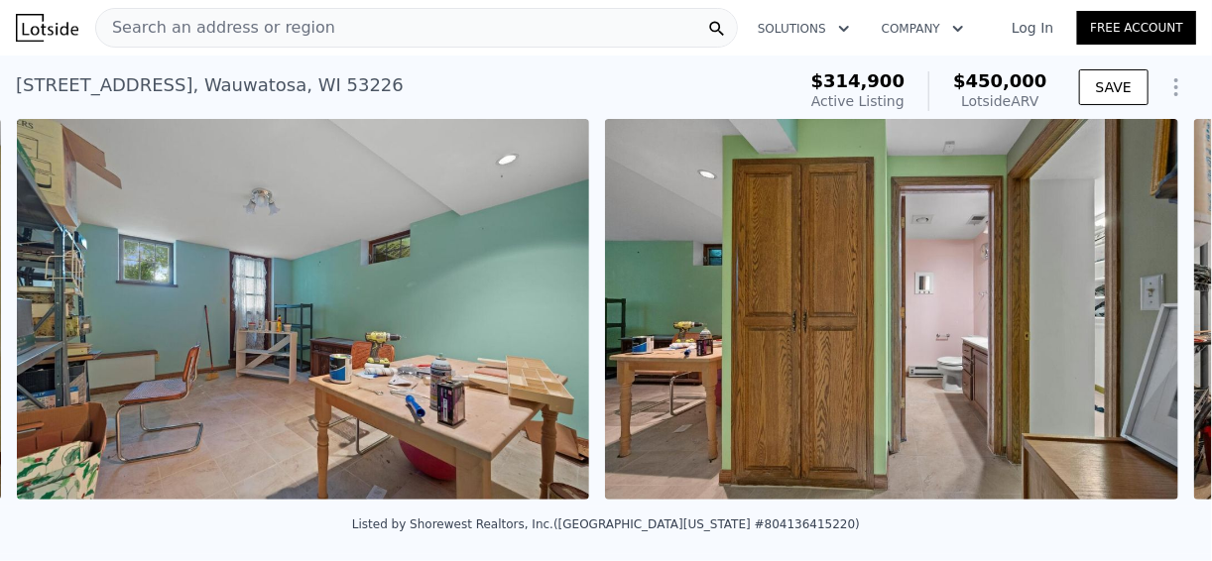
scroll to position [0, 15036]
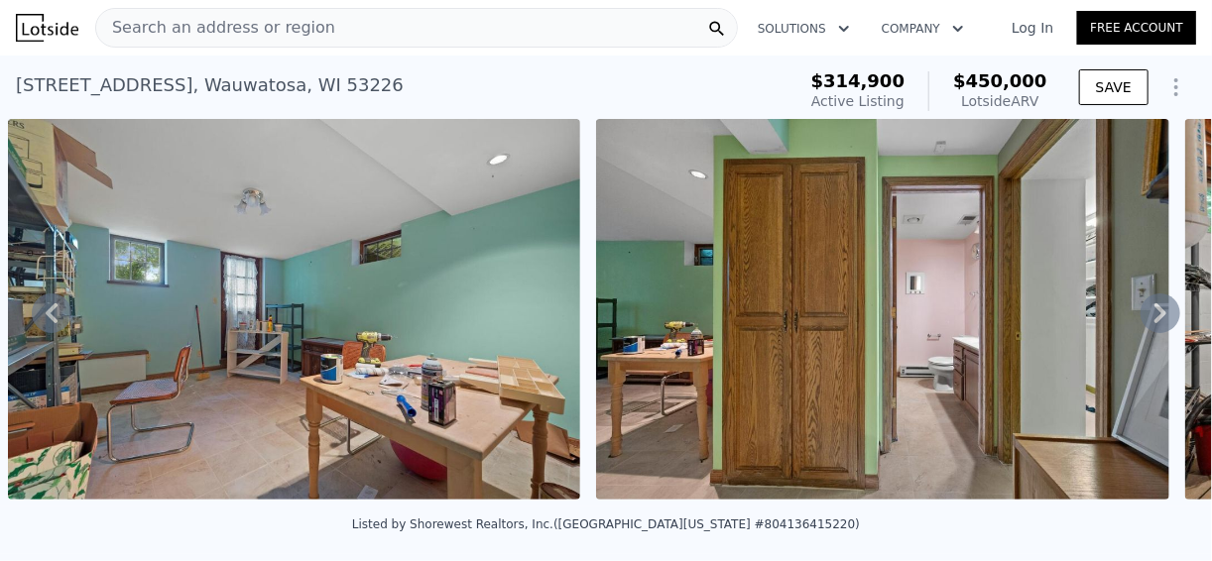
click at [1155, 323] on icon at bounding box center [1161, 314] width 12 height 20
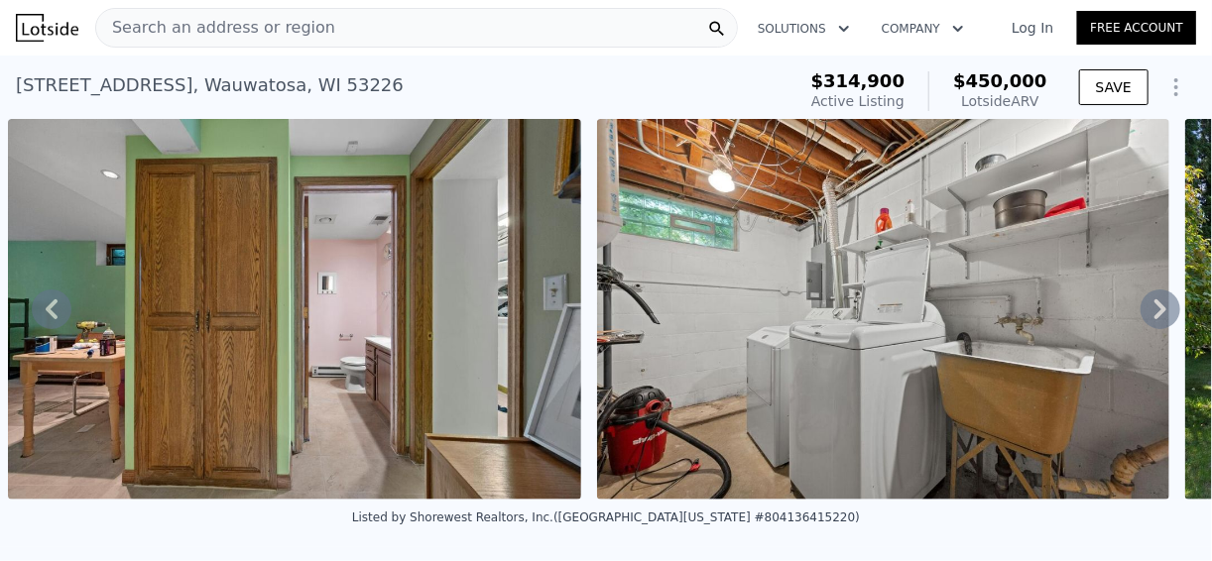
click at [1144, 326] on icon at bounding box center [1161, 310] width 40 height 40
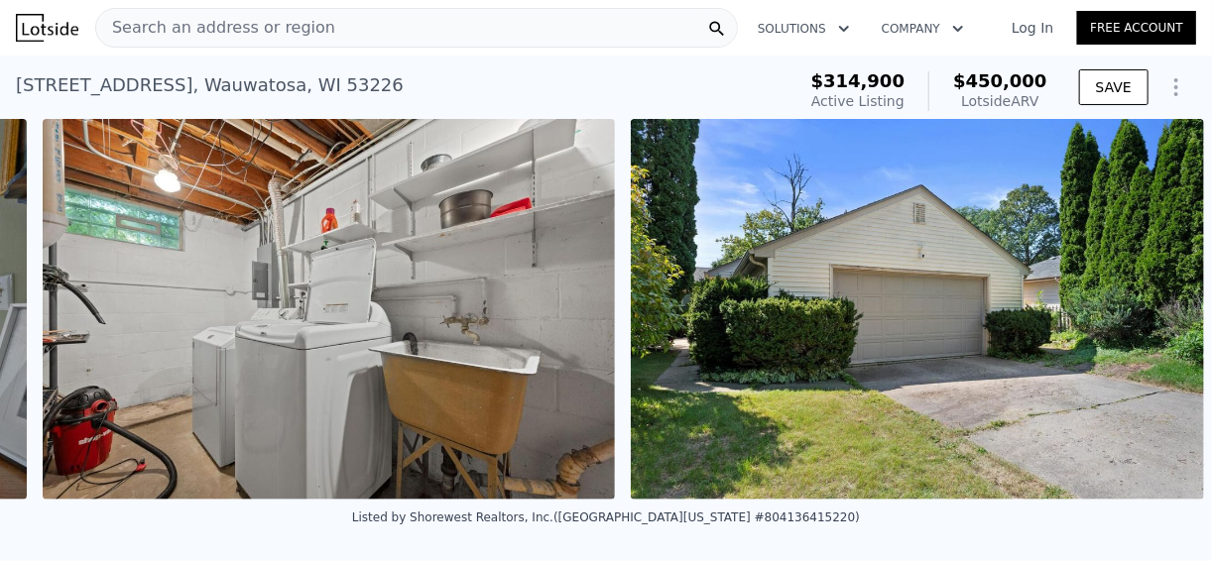
scroll to position [0, 16189]
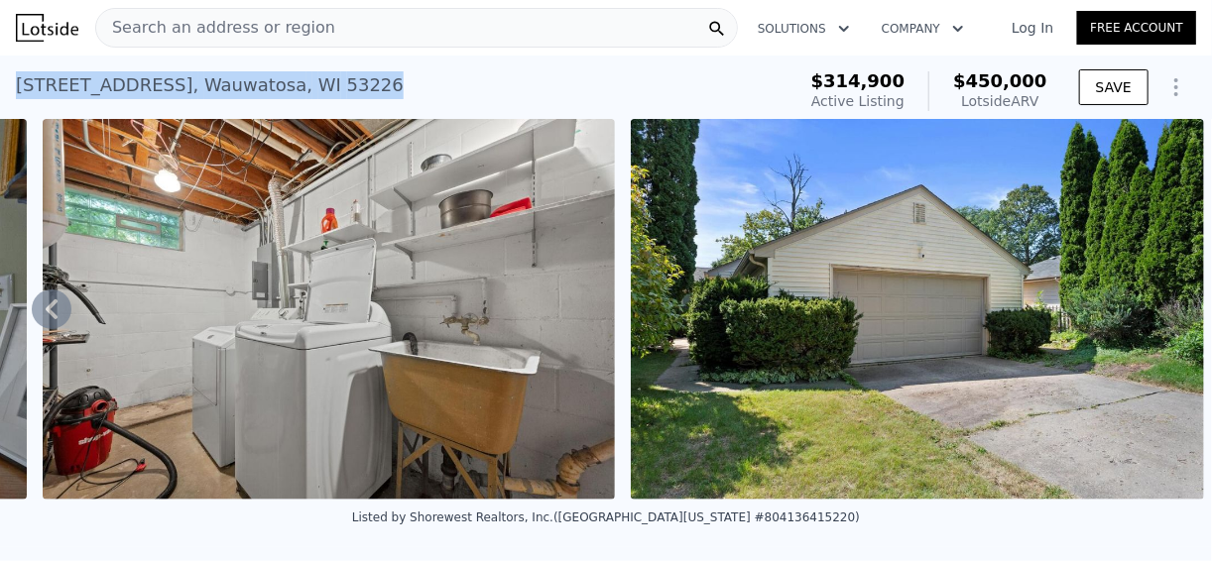
drag, startPoint x: 329, startPoint y: 93, endPoint x: 14, endPoint y: 84, distance: 315.6
click at [14, 84] on div "[STREET_ADDRESS] Active at $314,900 (~ARV $450k ) $314,900 Active Listing $450,…" at bounding box center [606, 87] width 1212 height 63
copy div "[STREET_ADDRESS]"
